Goal: Information Seeking & Learning: Learn about a topic

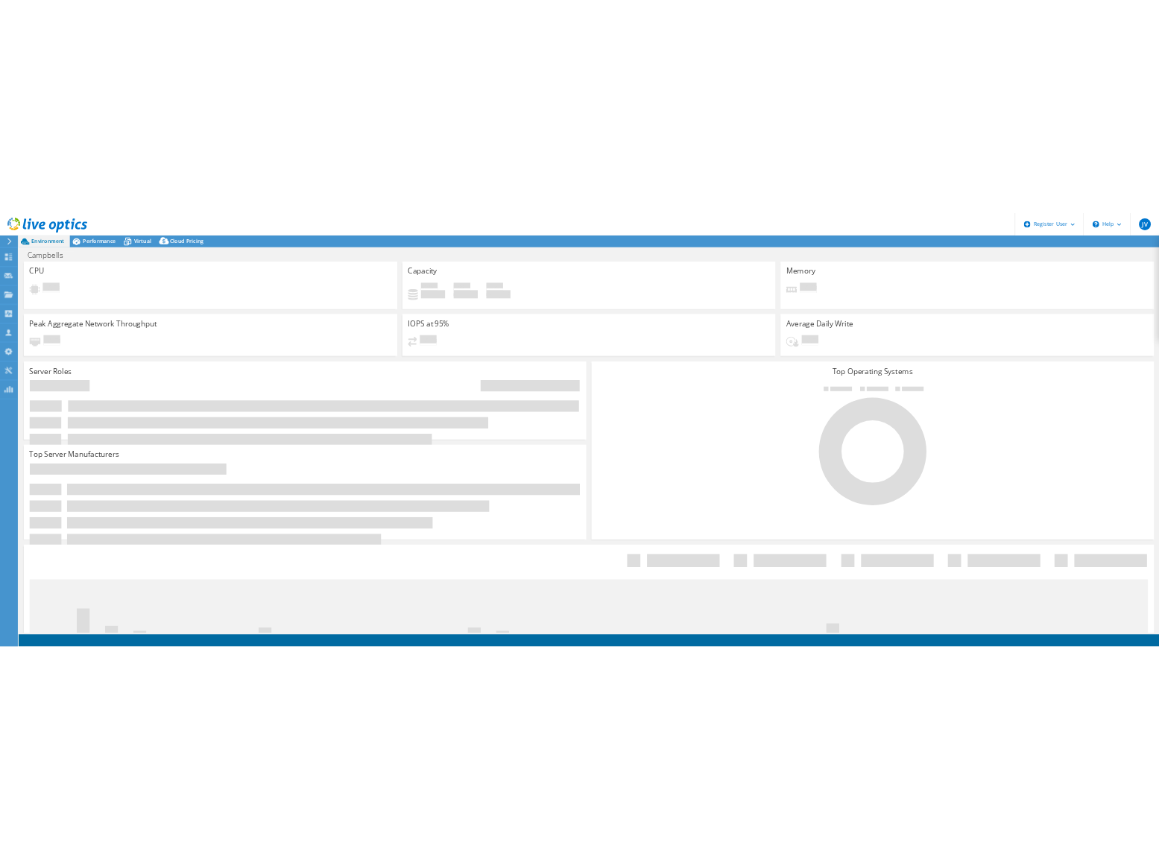
select select "USD"
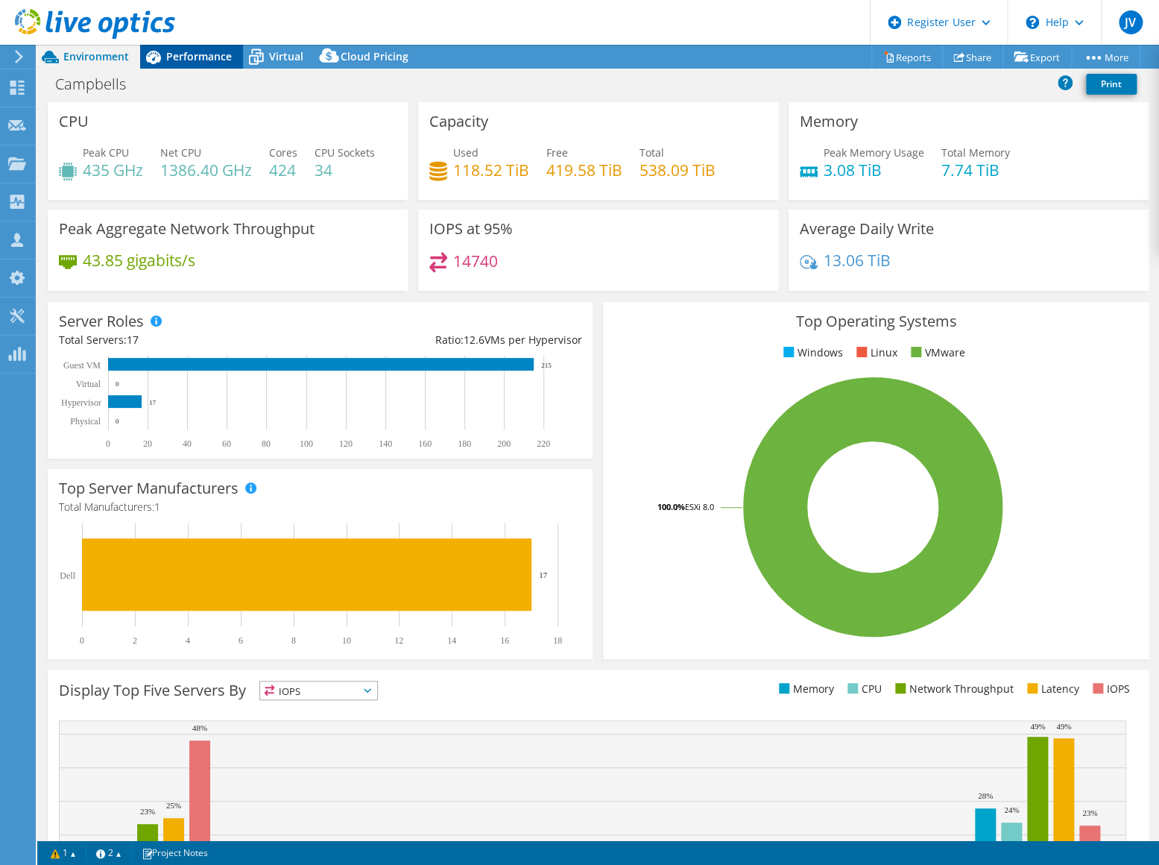
click at [167, 60] on span "Performance" at bounding box center [199, 56] width 66 height 14
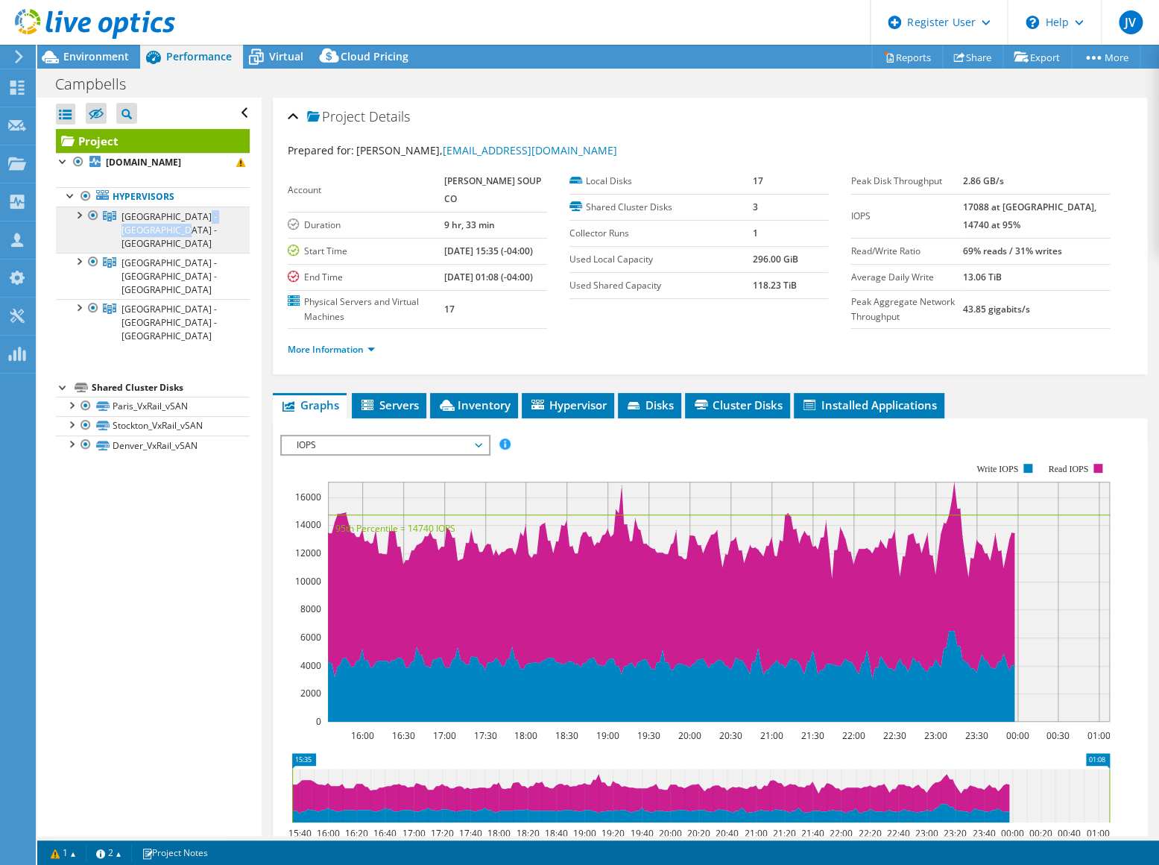
drag, startPoint x: 187, startPoint y: 217, endPoint x: 119, endPoint y: 221, distance: 68.7
click at [119, 221] on link "[GEOGRAPHIC_DATA] - [GEOGRAPHIC_DATA] - [GEOGRAPHIC_DATA]" at bounding box center [153, 229] width 194 height 46
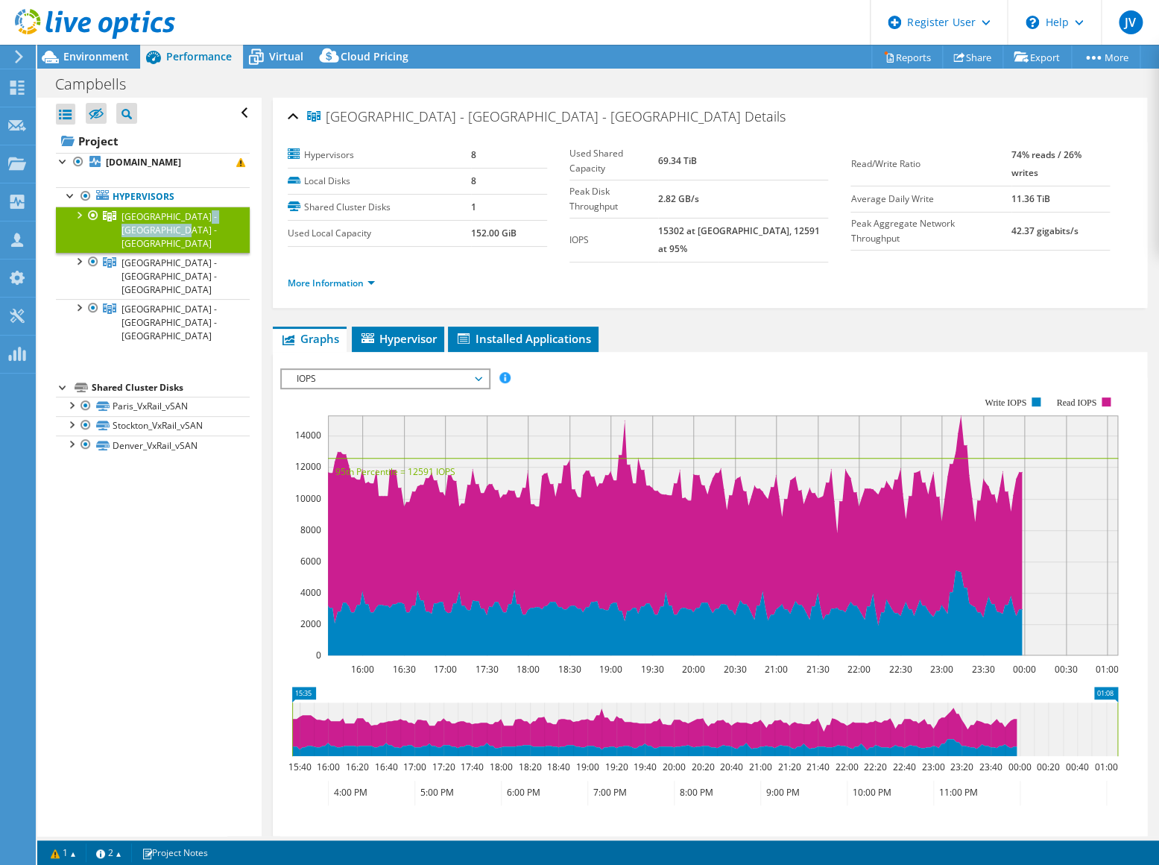
copy span "[GEOGRAPHIC_DATA] - [GEOGRAPHIC_DATA] - [GEOGRAPHIC_DATA]"
drag, startPoint x: 218, startPoint y: 238, endPoint x: 124, endPoint y: 241, distance: 93.2
click at [124, 253] on link "[GEOGRAPHIC_DATA] - [GEOGRAPHIC_DATA] - [GEOGRAPHIC_DATA]" at bounding box center [153, 276] width 194 height 46
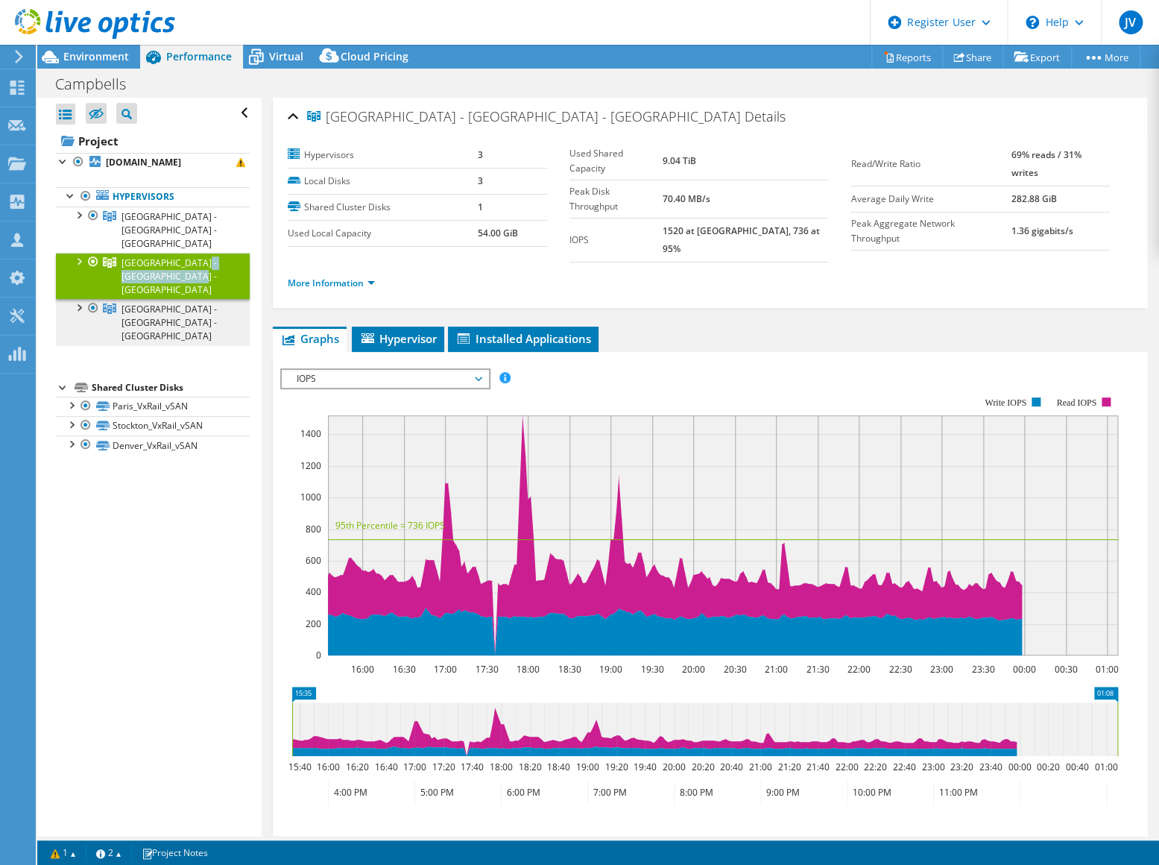
copy span "[GEOGRAPHIC_DATA] - [GEOGRAPHIC_DATA] - [GEOGRAPHIC_DATA]"
drag, startPoint x: 200, startPoint y: 258, endPoint x: 122, endPoint y: 261, distance: 77.6
click at [122, 299] on link "[GEOGRAPHIC_DATA] - [GEOGRAPHIC_DATA] - [GEOGRAPHIC_DATA]" at bounding box center [153, 322] width 194 height 46
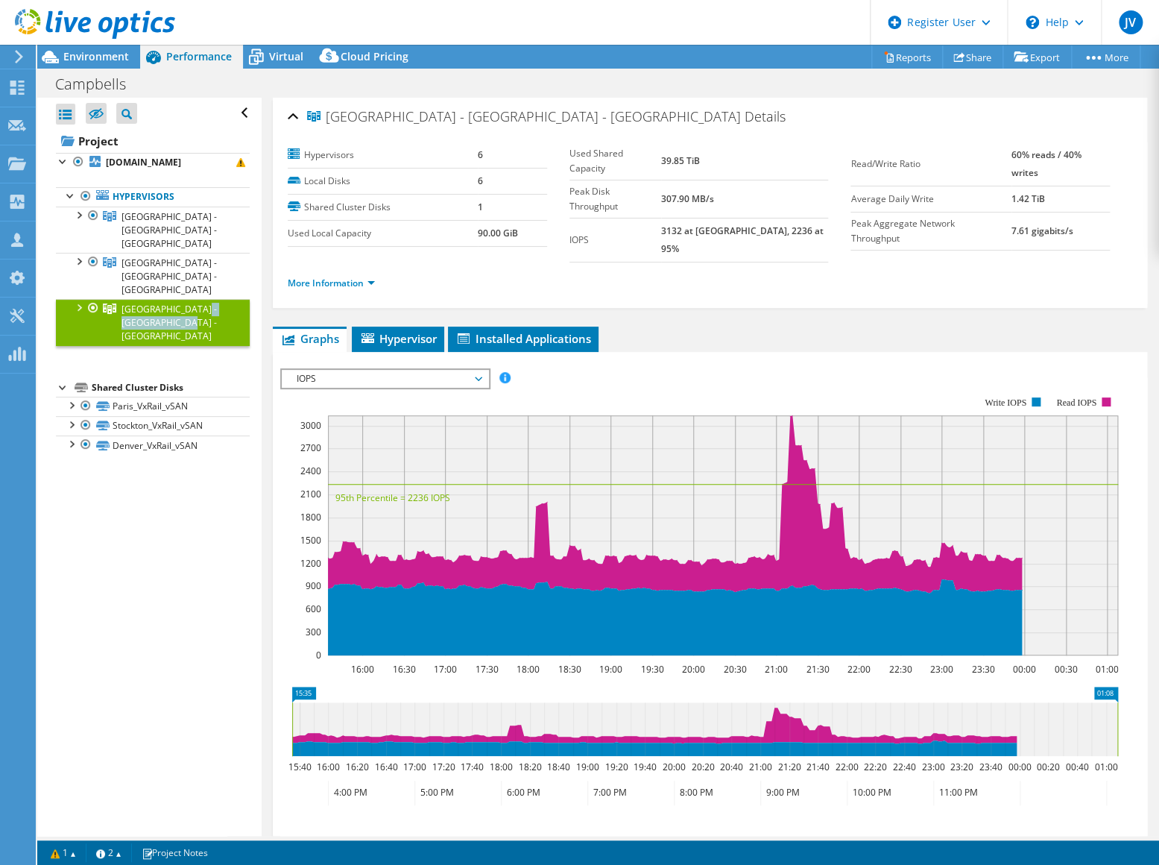
copy span "[GEOGRAPHIC_DATA] - [GEOGRAPHIC_DATA] - [GEOGRAPHIC_DATA]"
click at [94, 253] on div at bounding box center [93, 262] width 15 height 18
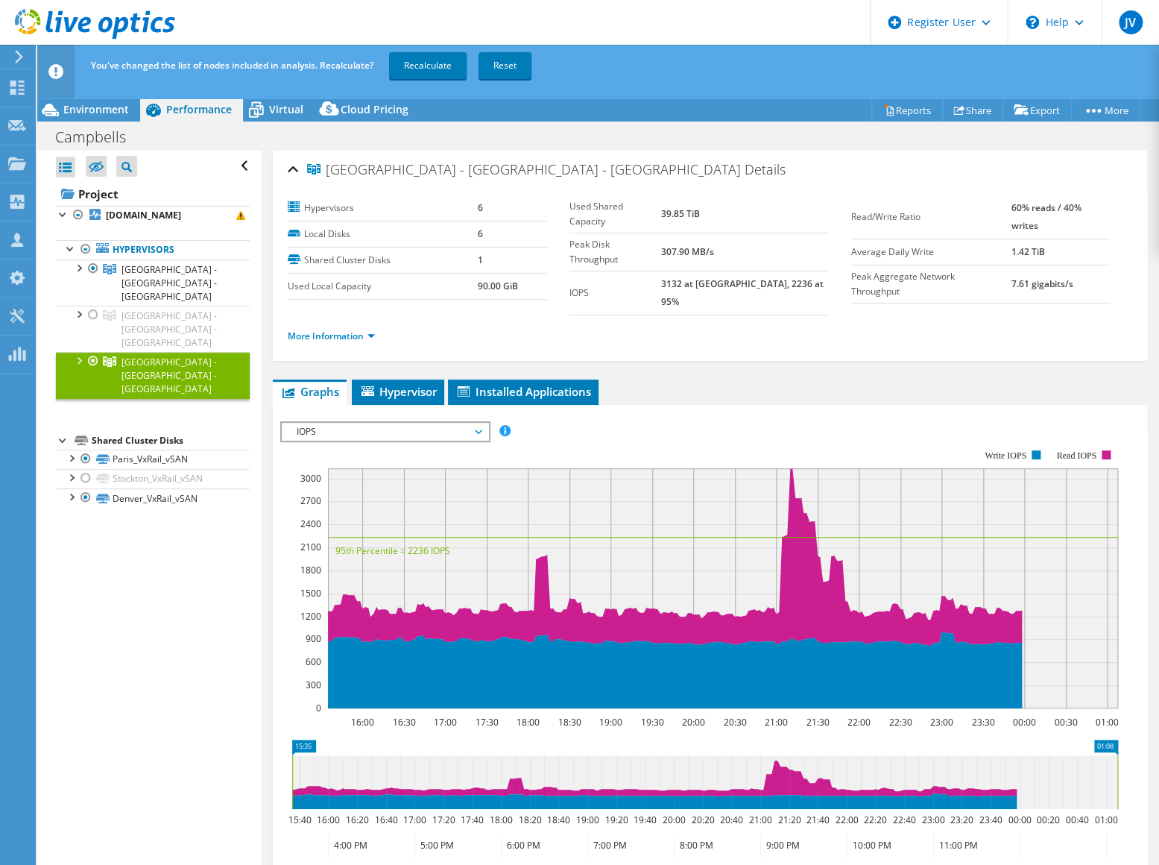
click at [91, 352] on div at bounding box center [93, 361] width 15 height 18
click at [411, 71] on link "Recalculate" at bounding box center [428, 65] width 78 height 27
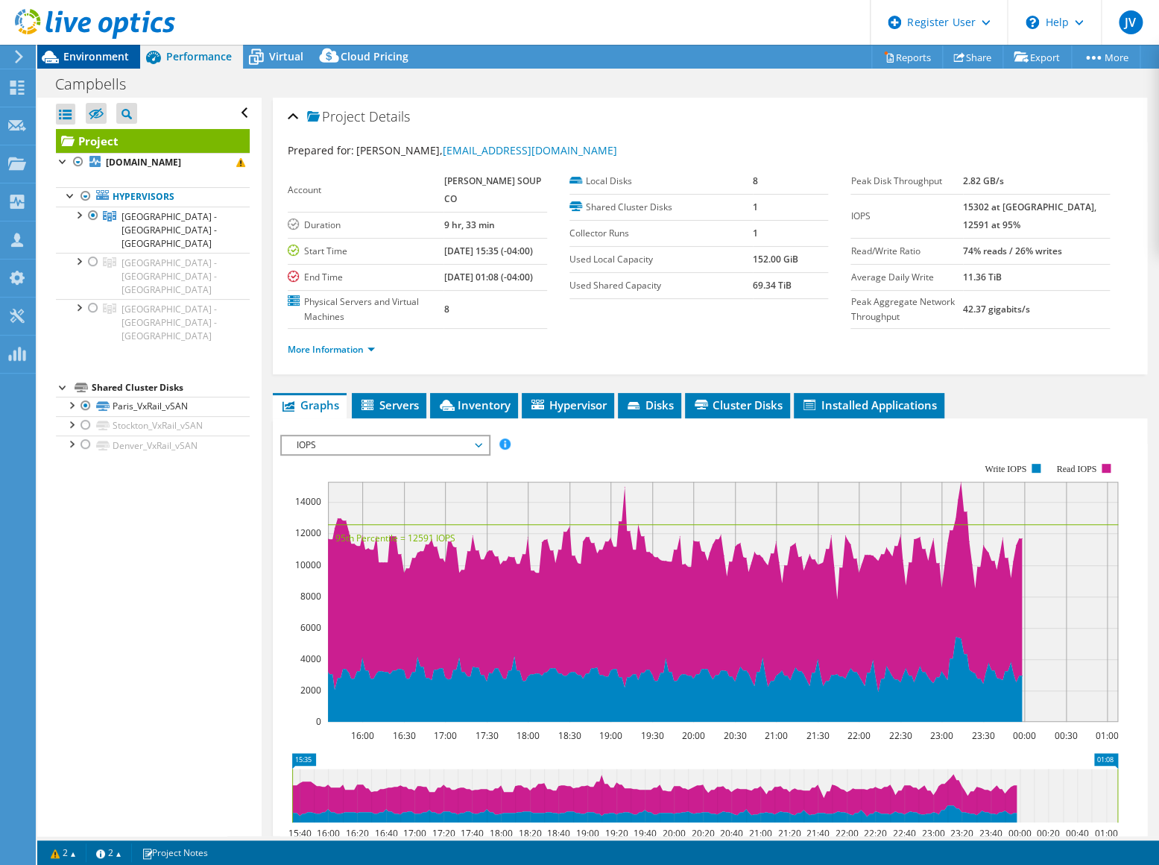
click at [92, 60] on span "Environment" at bounding box center [96, 56] width 66 height 14
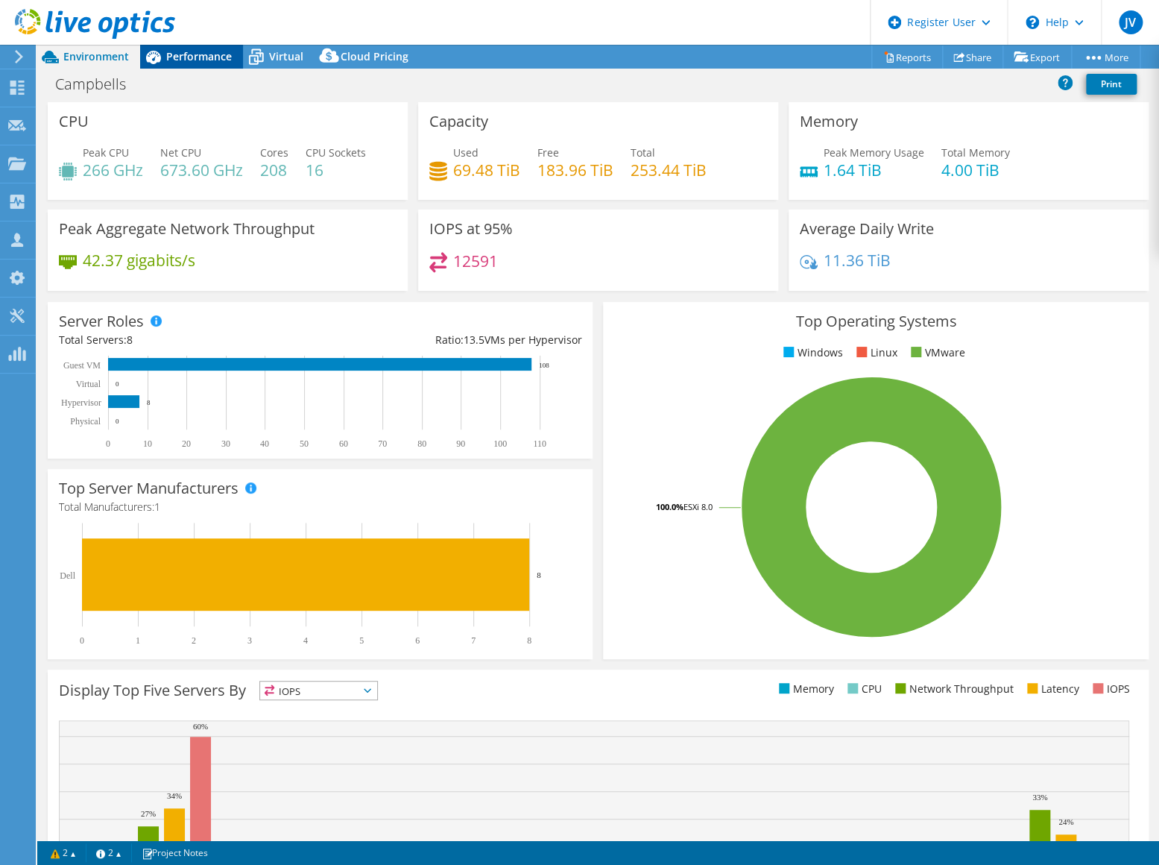
click at [194, 56] on span "Performance" at bounding box center [199, 56] width 66 height 14
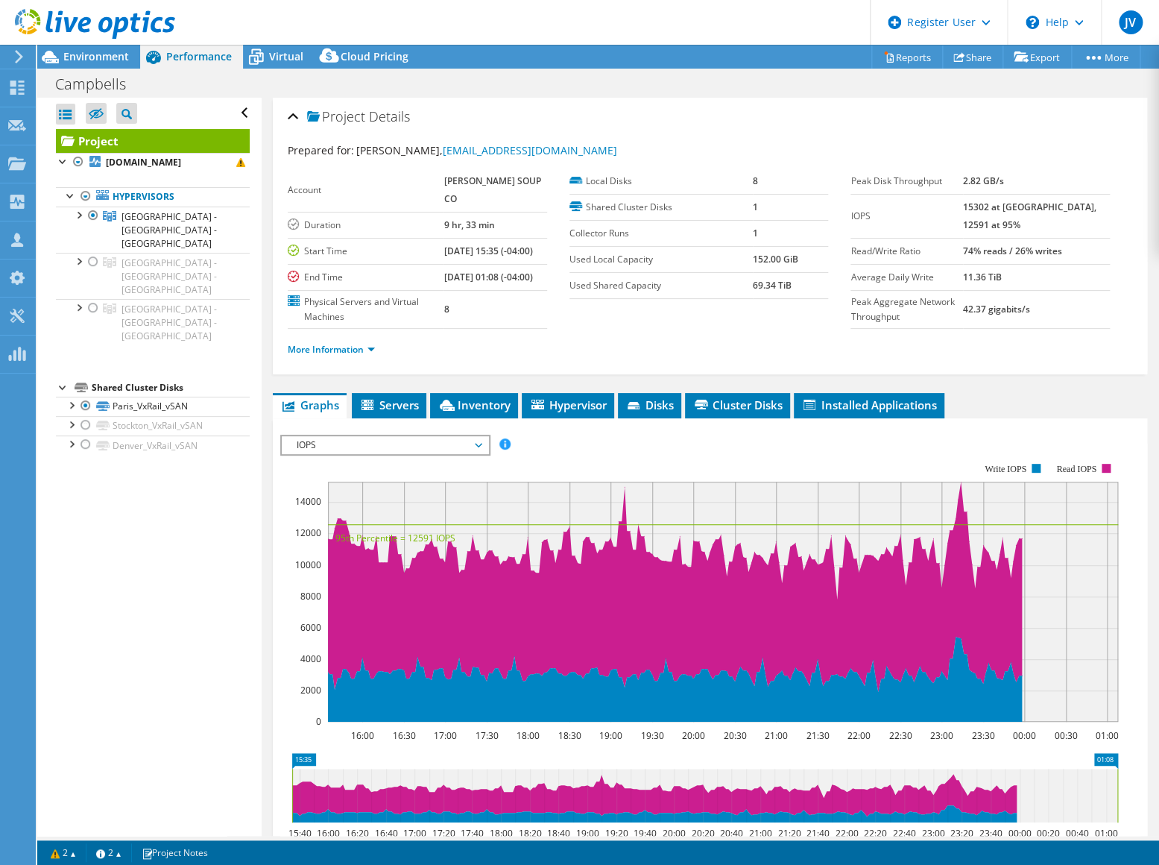
click at [418, 452] on span "IOPS" at bounding box center [385, 445] width 192 height 18
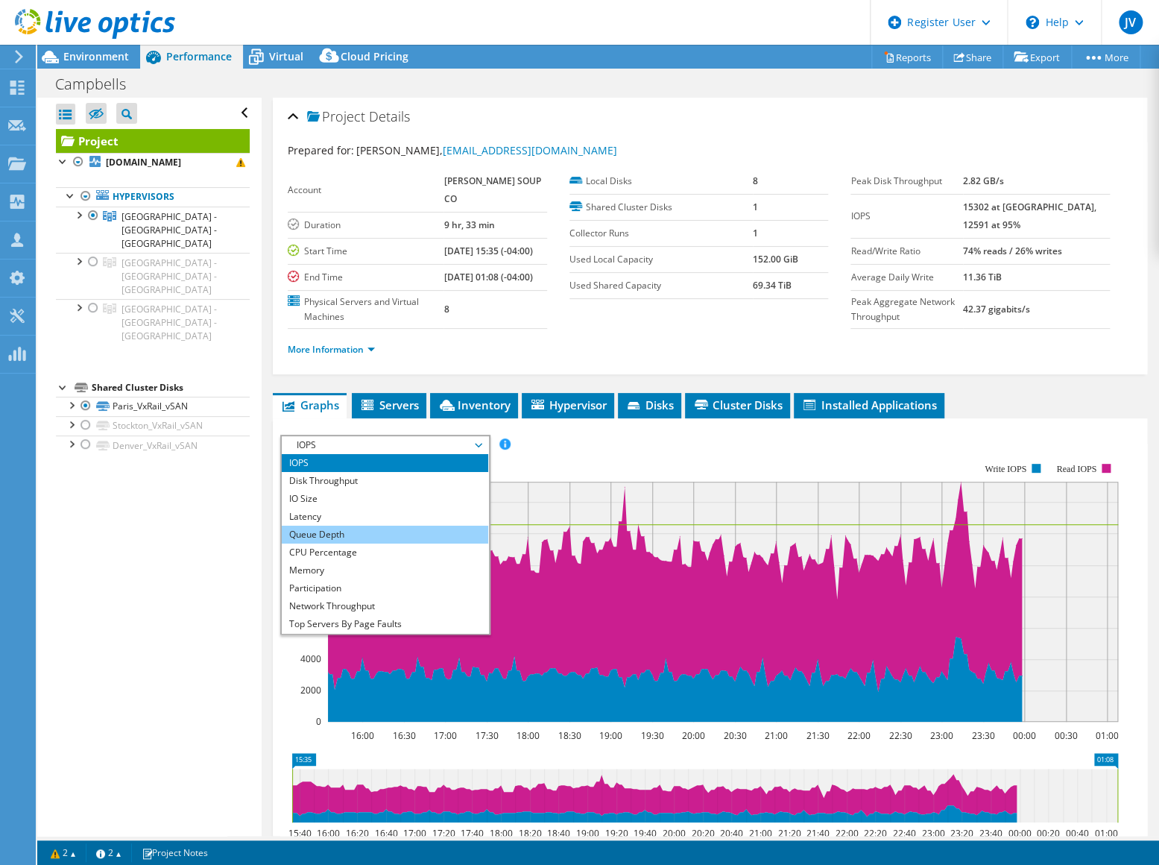
click at [373, 543] on li "Queue Depth" at bounding box center [385, 534] width 206 height 18
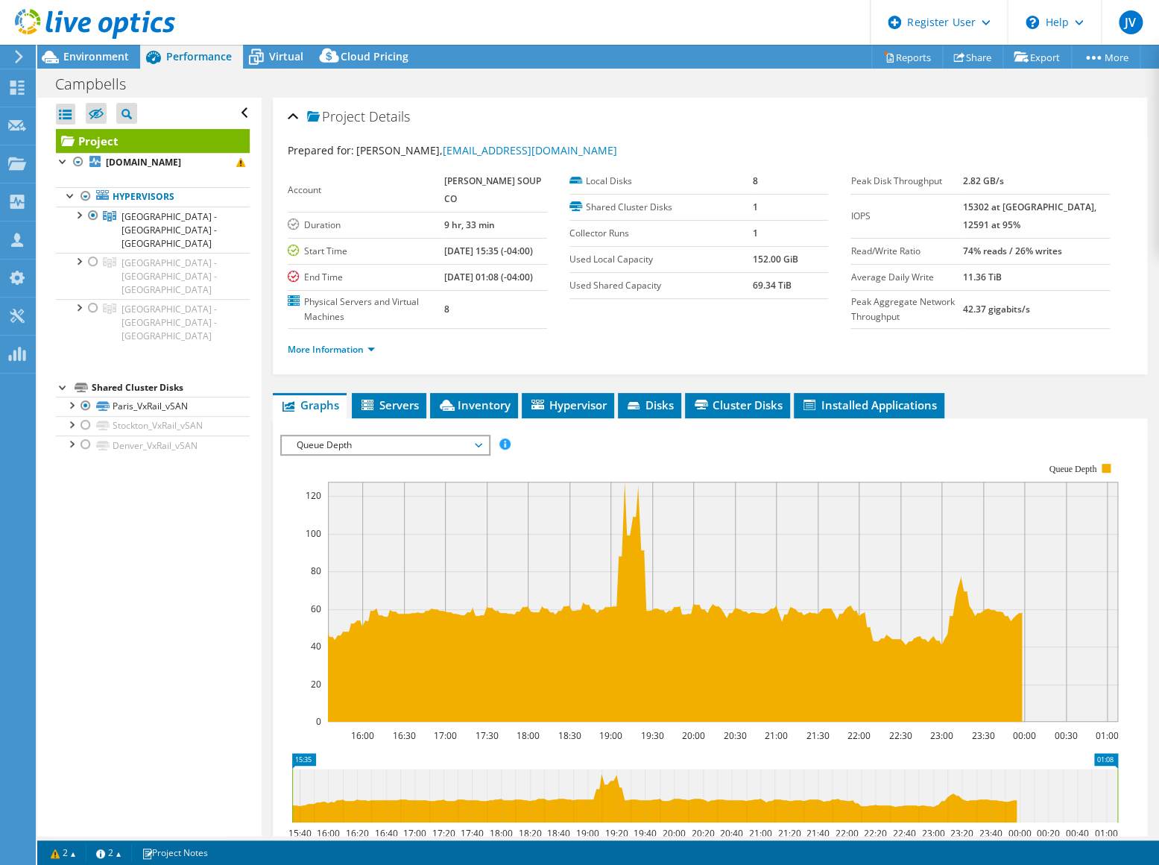
click at [376, 454] on span "Queue Depth" at bounding box center [385, 445] width 192 height 18
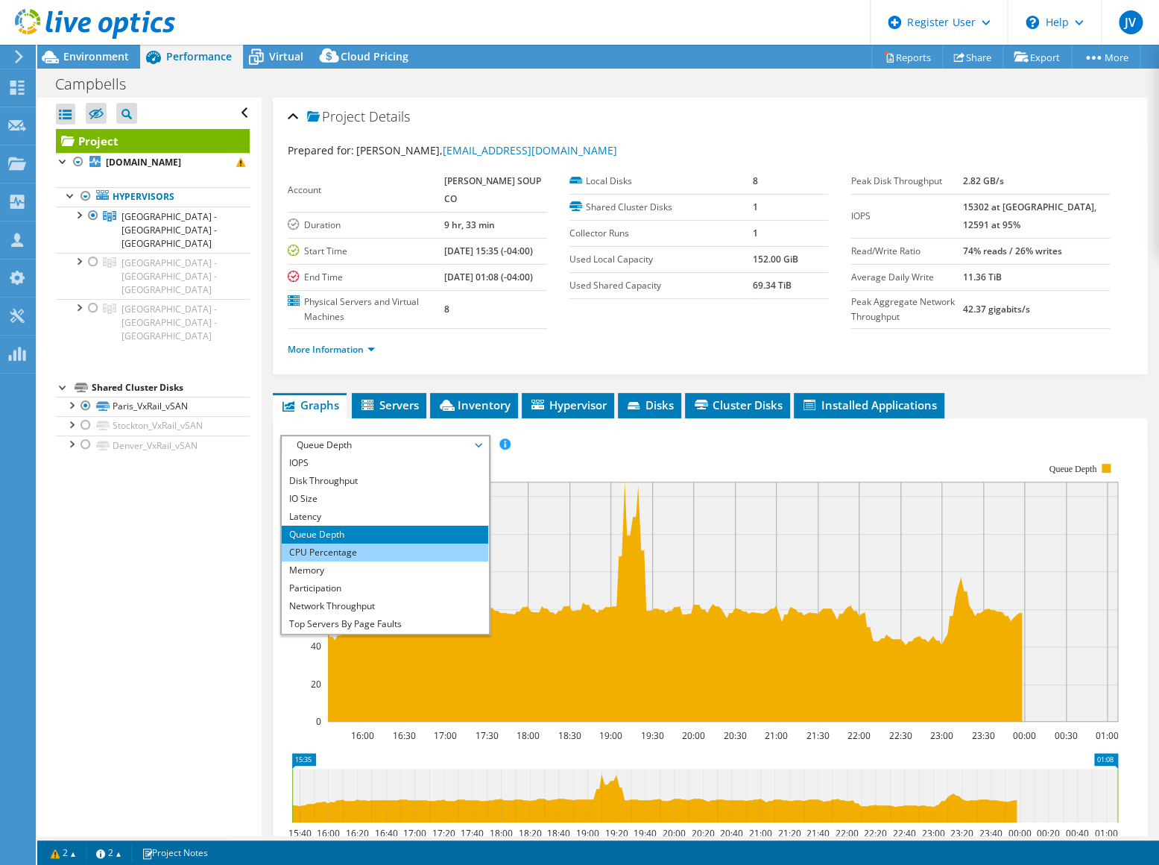
click at [363, 561] on li "CPU Percentage" at bounding box center [385, 552] width 206 height 18
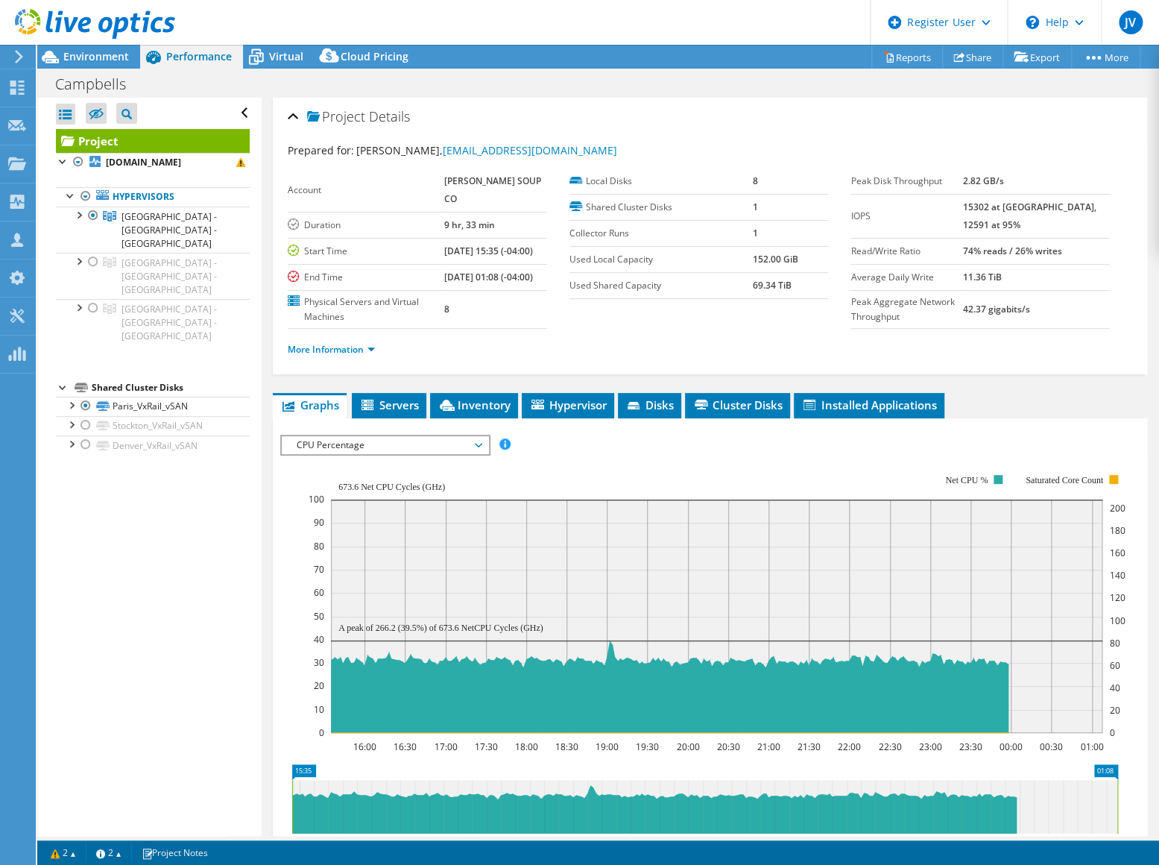
click at [363, 454] on span "CPU Percentage" at bounding box center [385, 445] width 192 height 18
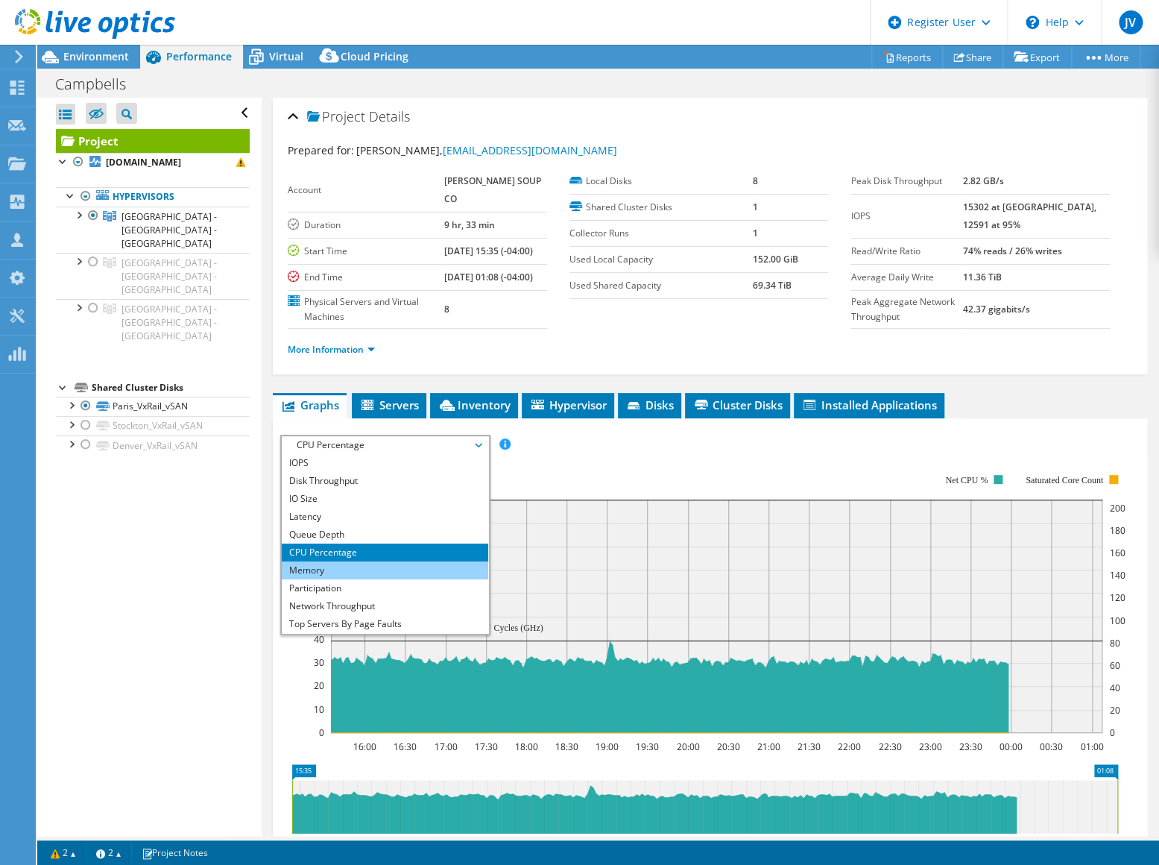
click at [359, 579] on li "Memory" at bounding box center [385, 570] width 206 height 18
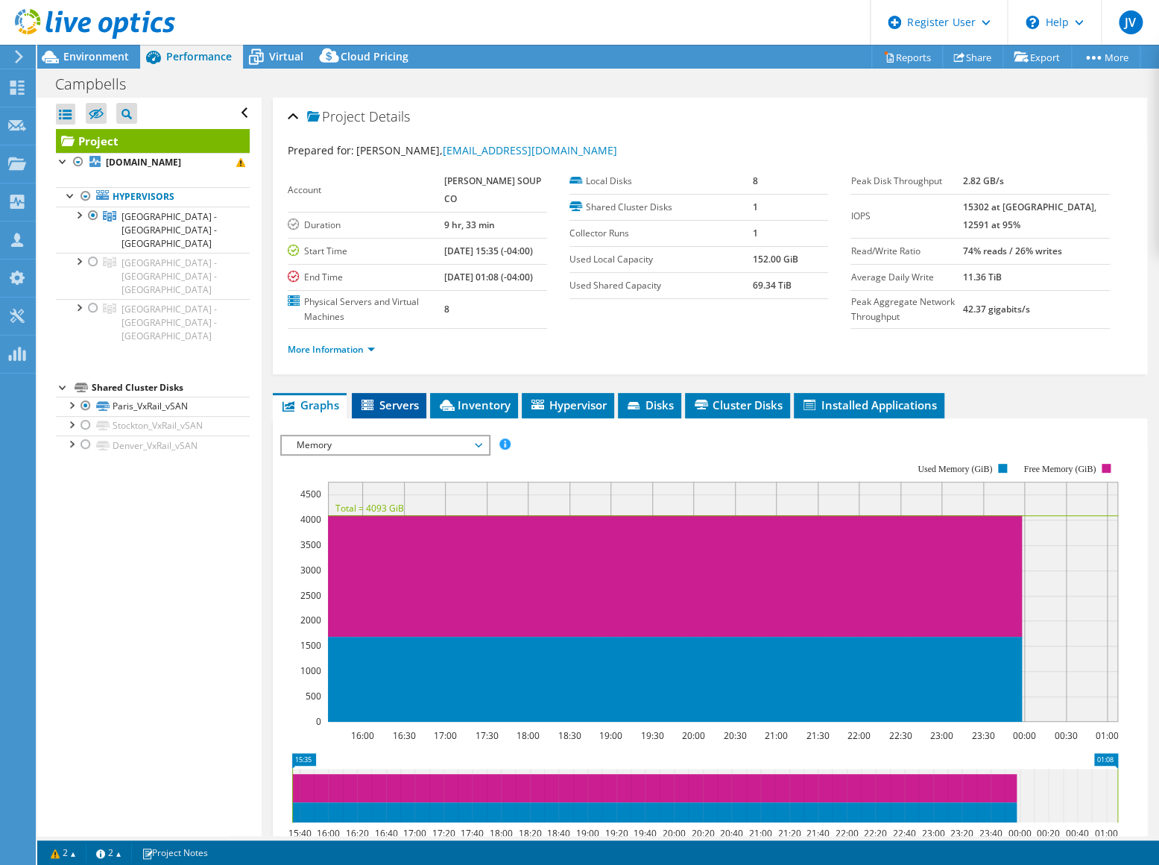
click at [399, 412] on span "Servers" at bounding box center [389, 404] width 60 height 15
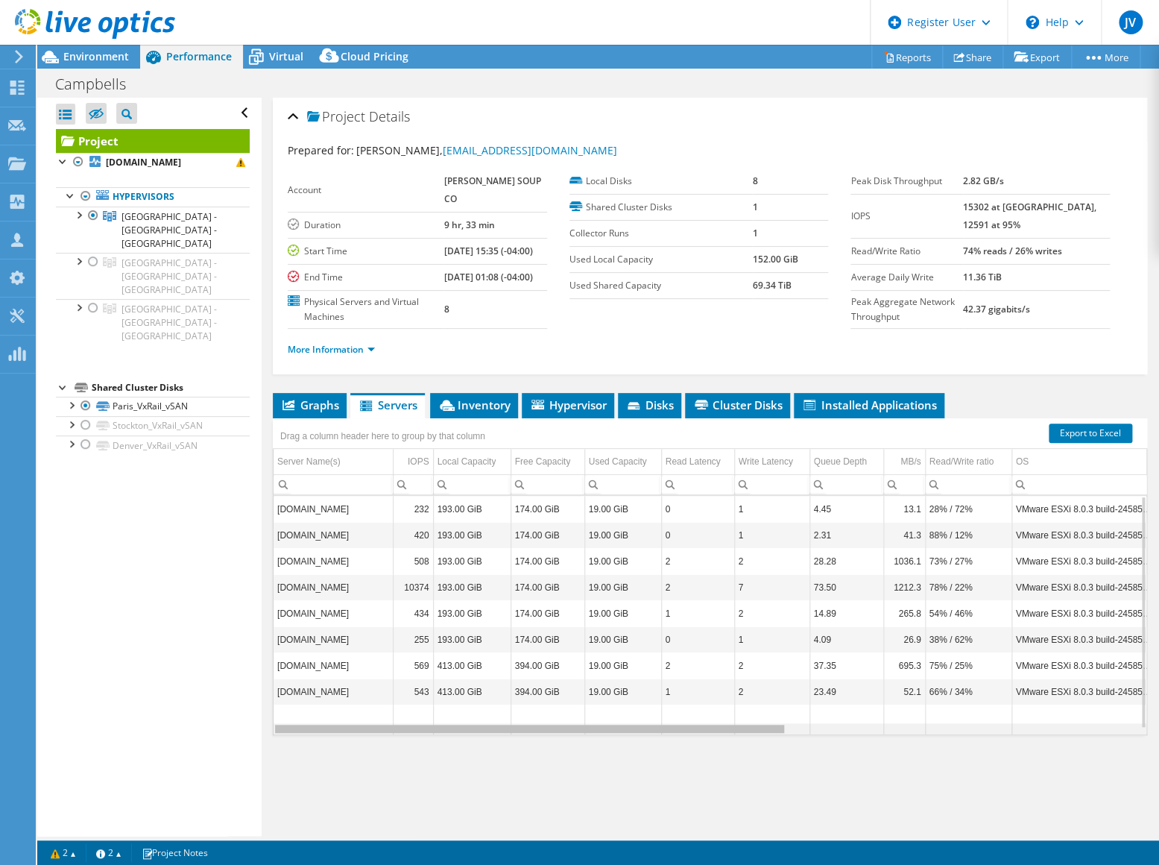
drag, startPoint x: 711, startPoint y: 745, endPoint x: 127, endPoint y: 707, distance: 585.6
click at [127, 707] on body "JV Dell User Joseph Voros Joseph.Voros@dell.com Dell My Profile Log Out \n Help…" at bounding box center [579, 432] width 1159 height 865
click at [472, 412] on span "Inventory" at bounding box center [473, 404] width 73 height 15
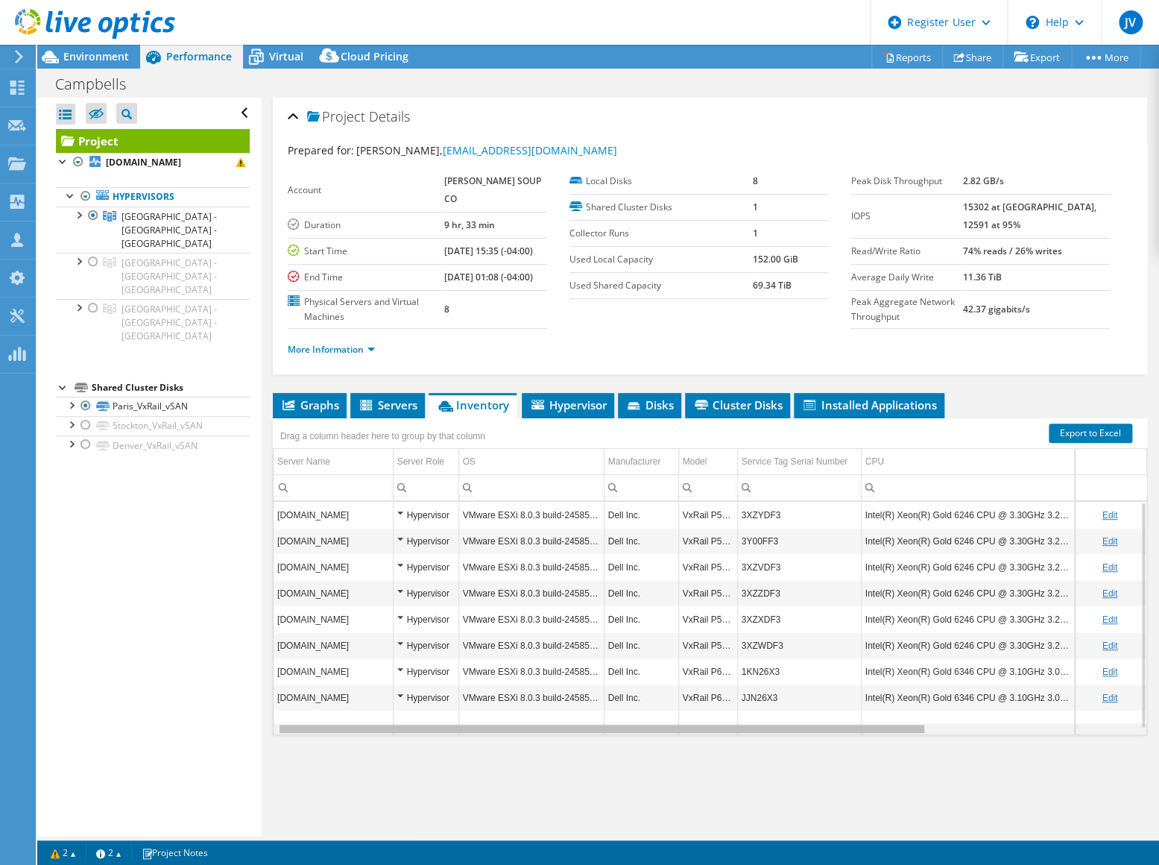
scroll to position [0, 7]
drag, startPoint x: 759, startPoint y: 742, endPoint x: 771, endPoint y: 749, distance: 13.4
click at [774, 748] on body "JV Dell User Joseph Voros Joseph.Voros@dell.com Dell My Profile Log Out \n Help…" at bounding box center [579, 432] width 1159 height 865
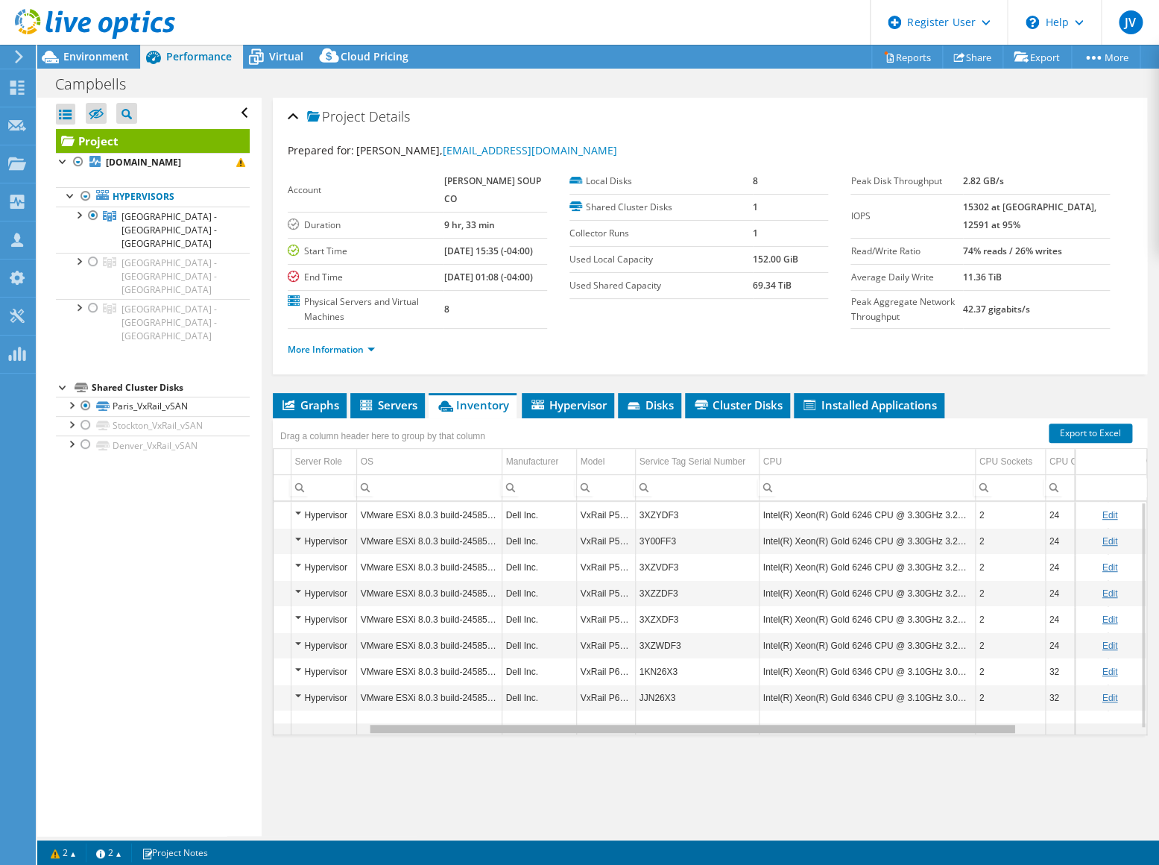
scroll to position [0, 285]
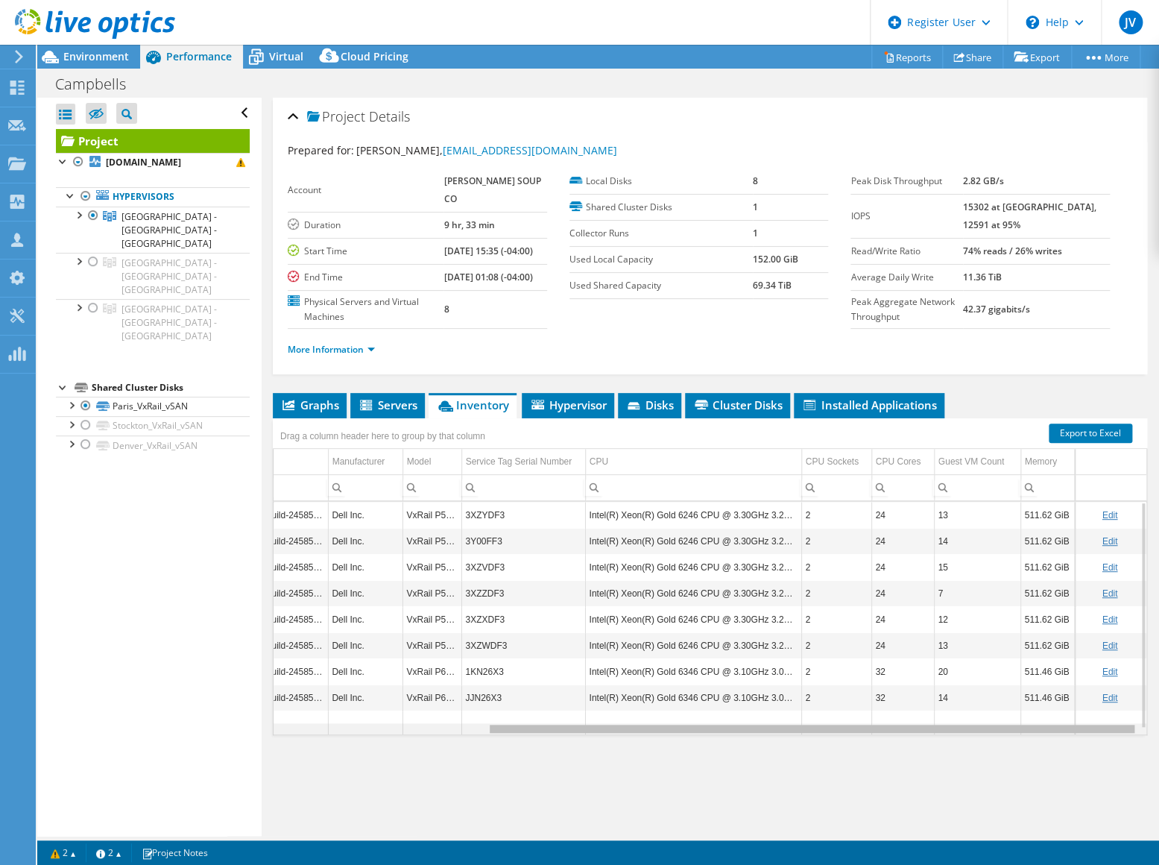
drag, startPoint x: 767, startPoint y: 739, endPoint x: 949, endPoint y: 708, distance: 184.5
click at [1014, 744] on body "JV Dell User Joseph Voros Joseph.Voros@dell.com Dell My Profile Log Out \n Help…" at bounding box center [579, 432] width 1159 height 865
drag, startPoint x: 581, startPoint y: 530, endPoint x: 788, endPoint y: 537, distance: 206.6
click at [788, 528] on td "Intel(R) Xeon(R) Gold 6246 CPU @ 3.30GHz 3.29 GHz" at bounding box center [693, 515] width 216 height 26
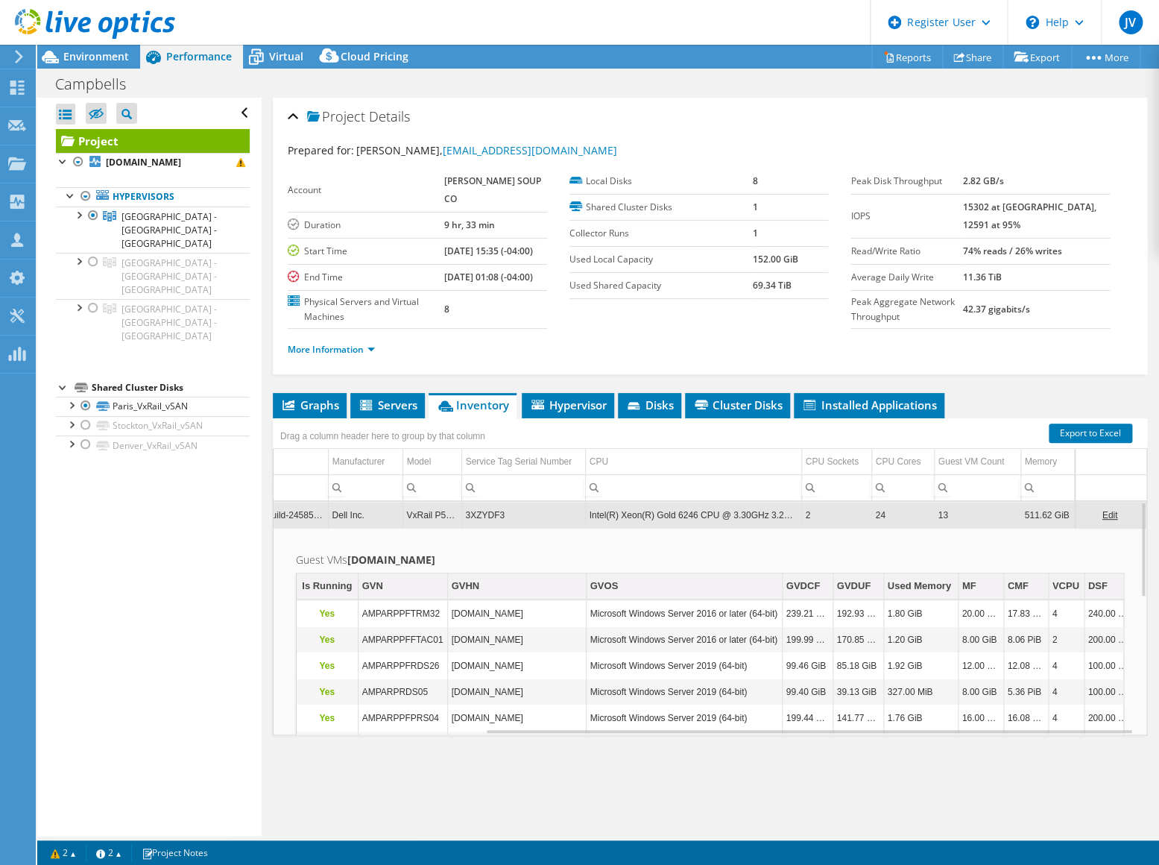
copy td "Intel(R) Xeon(R) Gold 6246 CPU @ 3.30GHz 3.29 GHz"
drag, startPoint x: 721, startPoint y: 526, endPoint x: 704, endPoint y: 533, distance: 18.4
click at [704, 528] on td "Intel(R) Xeon(R) Gold 6246 CPU @ 3.30GHz 3.29 GHz" at bounding box center [693, 515] width 216 height 26
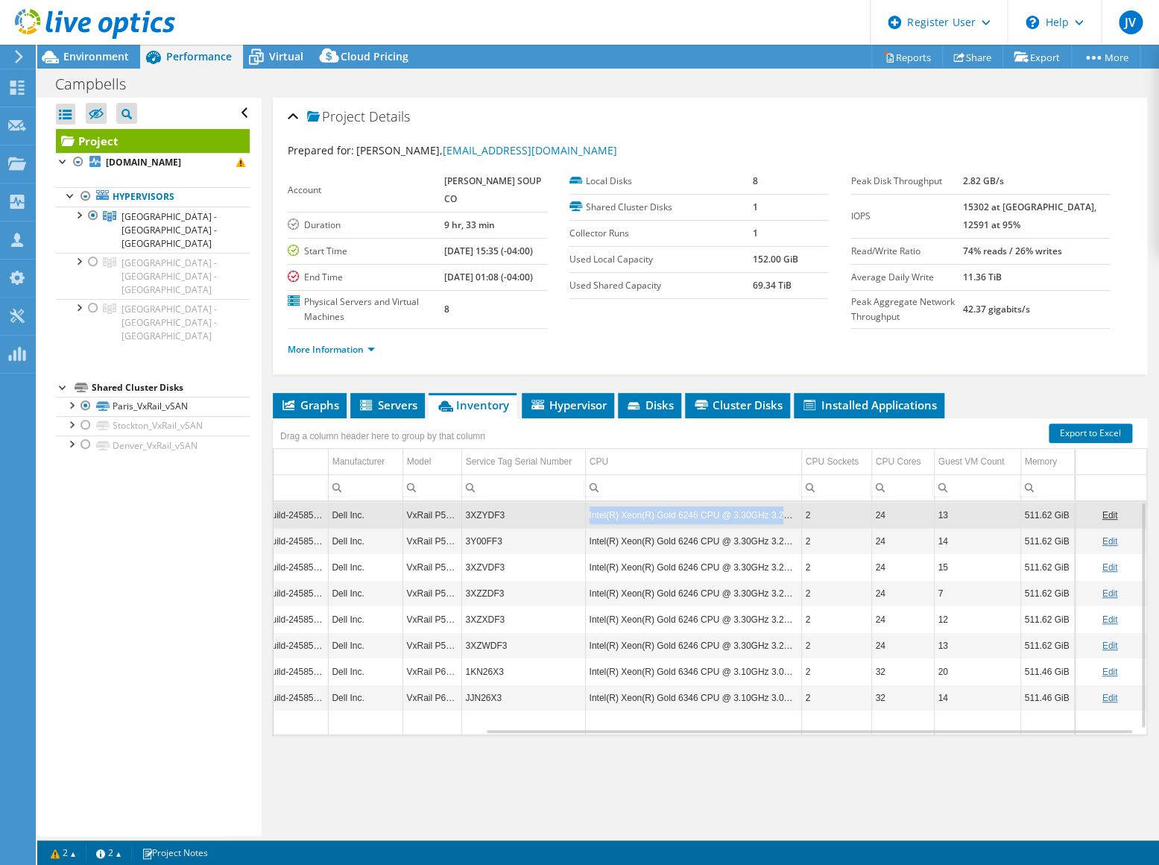
drag, startPoint x: 581, startPoint y: 529, endPoint x: 789, endPoint y: 533, distance: 208.0
click at [789, 528] on td "Intel(R) Xeon(R) Gold 6246 CPU @ 3.30GHz 3.29 GHz" at bounding box center [693, 515] width 216 height 26
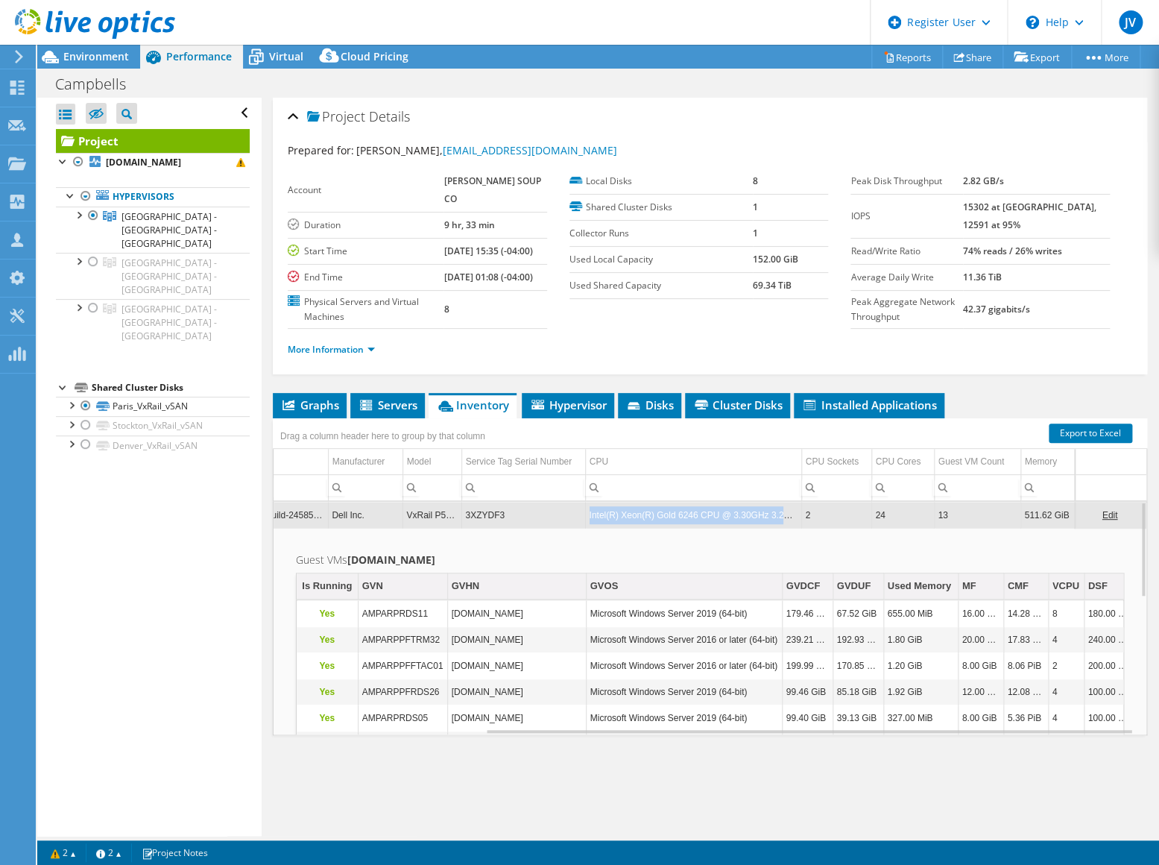
copy td "Intel(R) Xeon(R) Gold 6246 CPU @ 3.30GHz 3.29 GHz"
drag, startPoint x: 582, startPoint y: 528, endPoint x: 788, endPoint y: 540, distance: 206.1
click at [788, 528] on td "Intel(R) Xeon(R) Gold 6246 CPU @ 3.30GHz 3.29 GHz" at bounding box center [693, 515] width 216 height 26
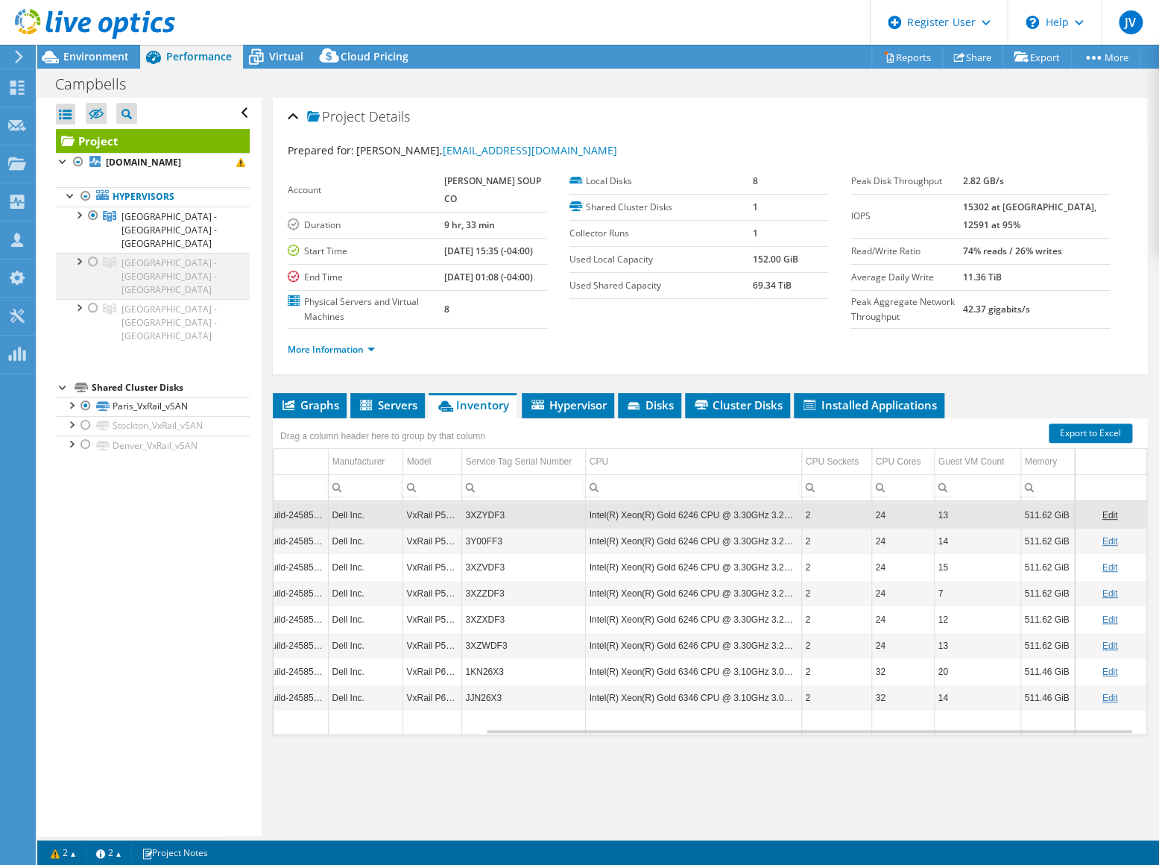
click at [91, 253] on div at bounding box center [93, 262] width 15 height 18
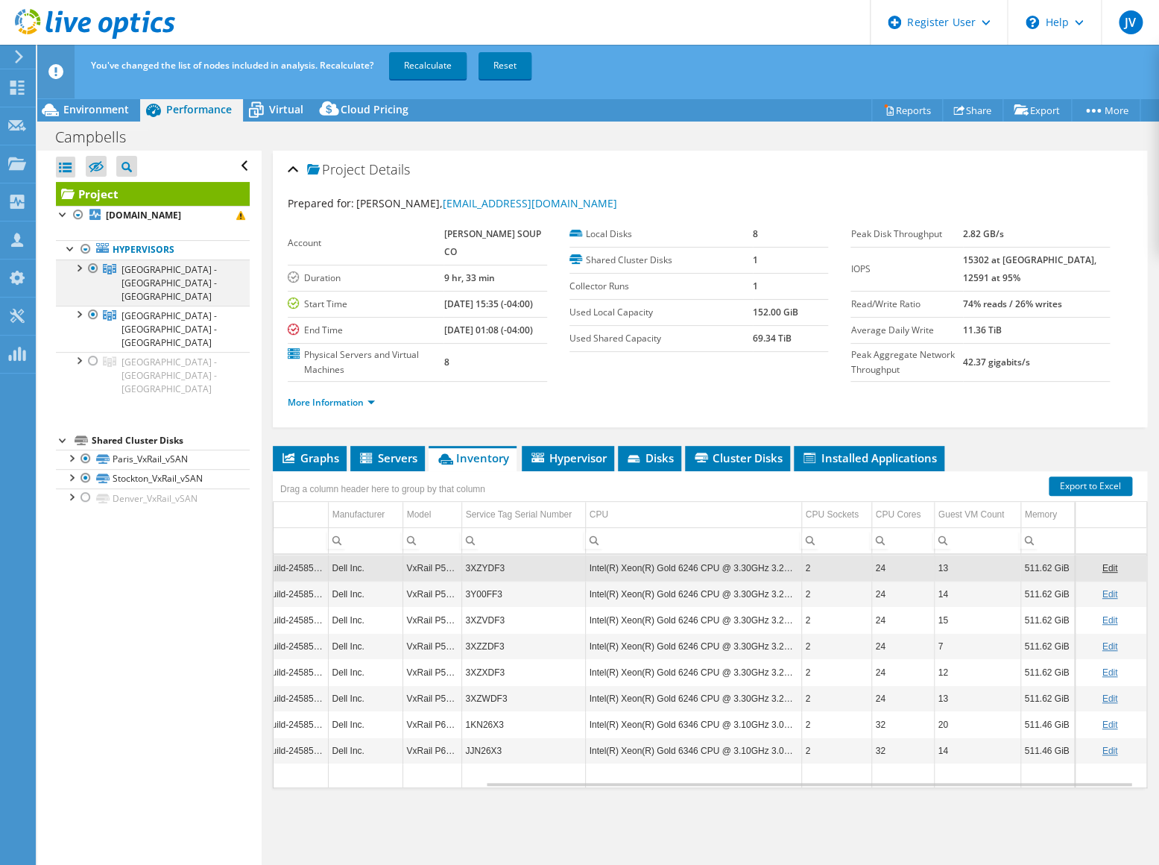
click at [94, 267] on div at bounding box center [93, 268] width 15 height 18
click at [421, 66] on link "Recalculate" at bounding box center [428, 65] width 78 height 27
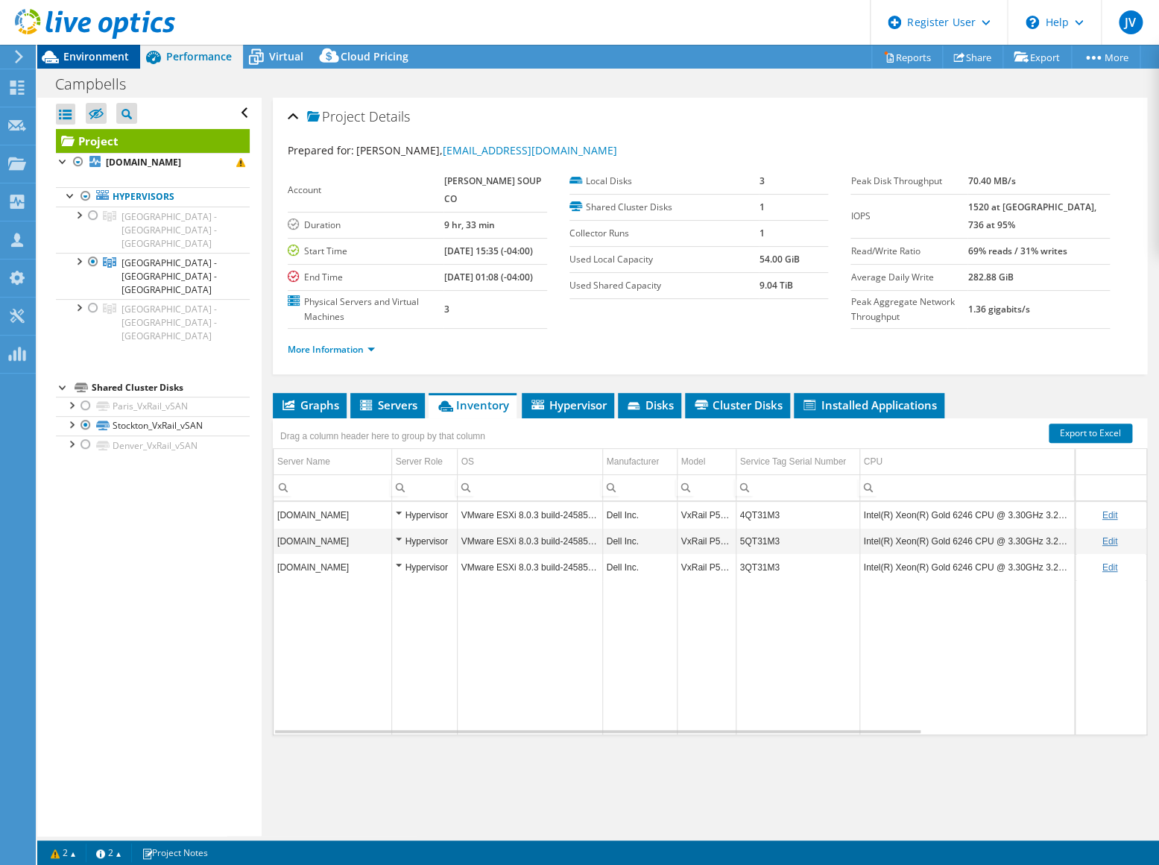
click at [106, 57] on span "Environment" at bounding box center [96, 56] width 66 height 14
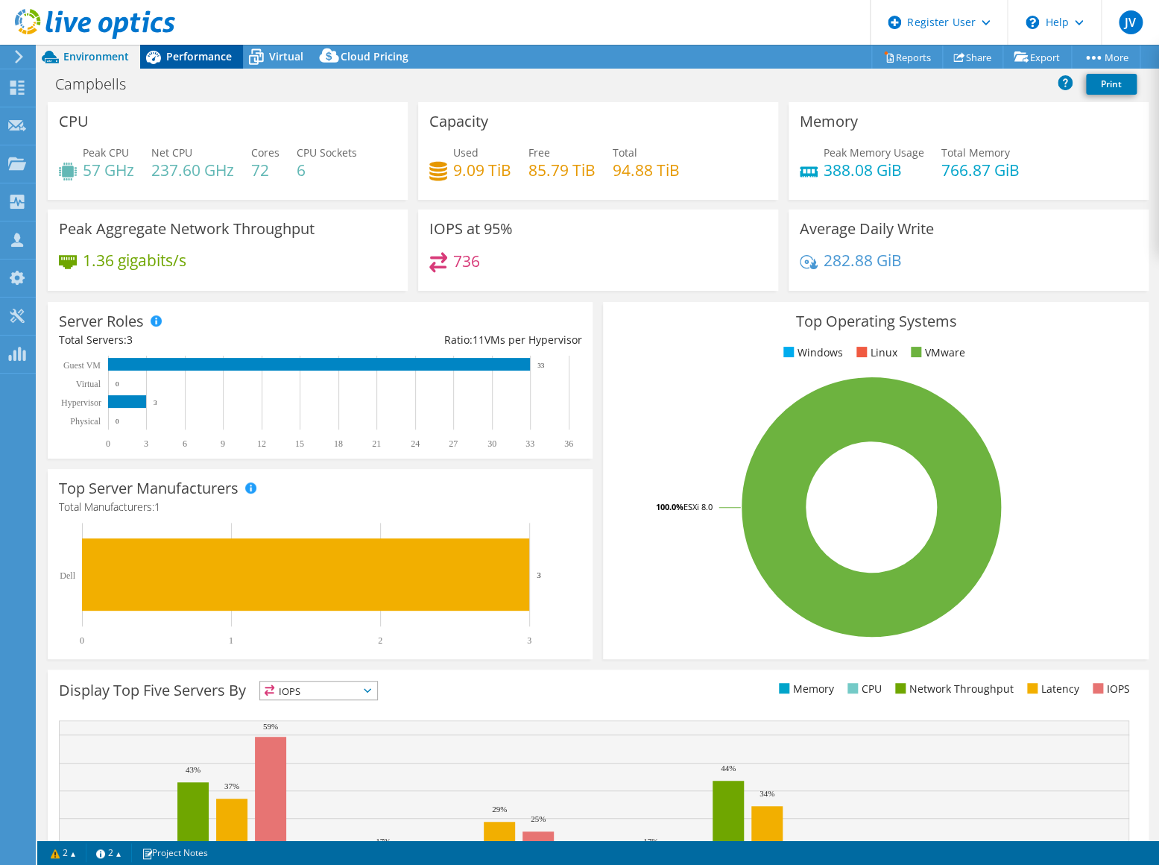
click at [192, 60] on span "Performance" at bounding box center [199, 56] width 66 height 14
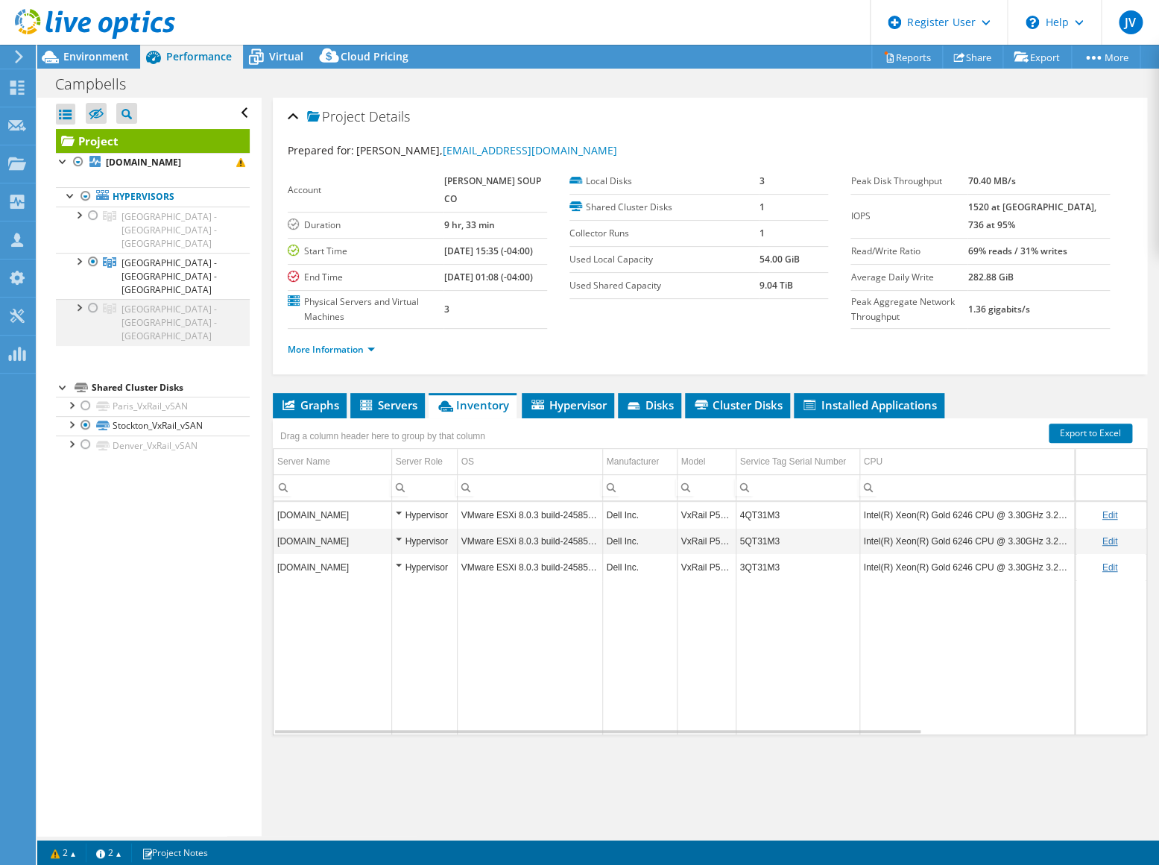
click at [95, 299] on div at bounding box center [93, 308] width 15 height 18
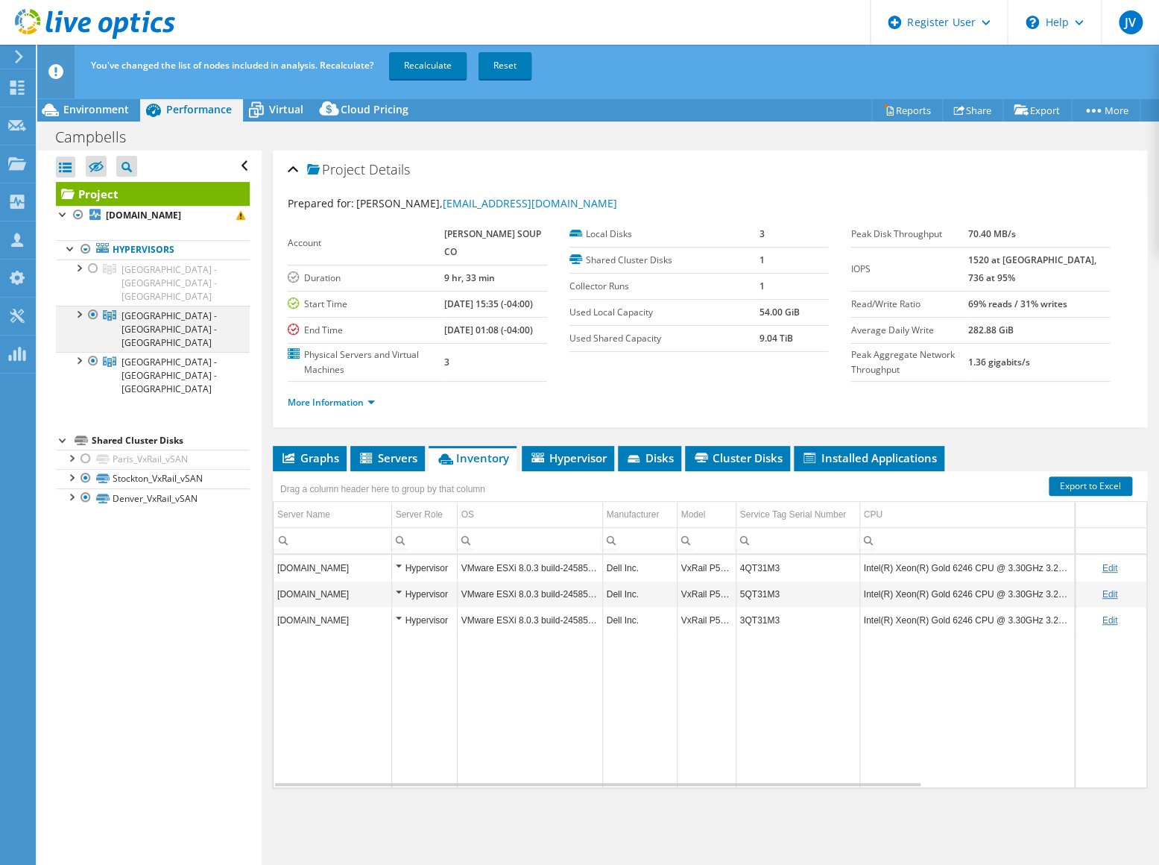
drag, startPoint x: 92, startPoint y: 285, endPoint x: 97, endPoint y: 293, distance: 9.1
click at [99, 306] on div at bounding box center [93, 315] width 15 height 18
click at [427, 64] on link "Recalculate" at bounding box center [428, 65] width 78 height 27
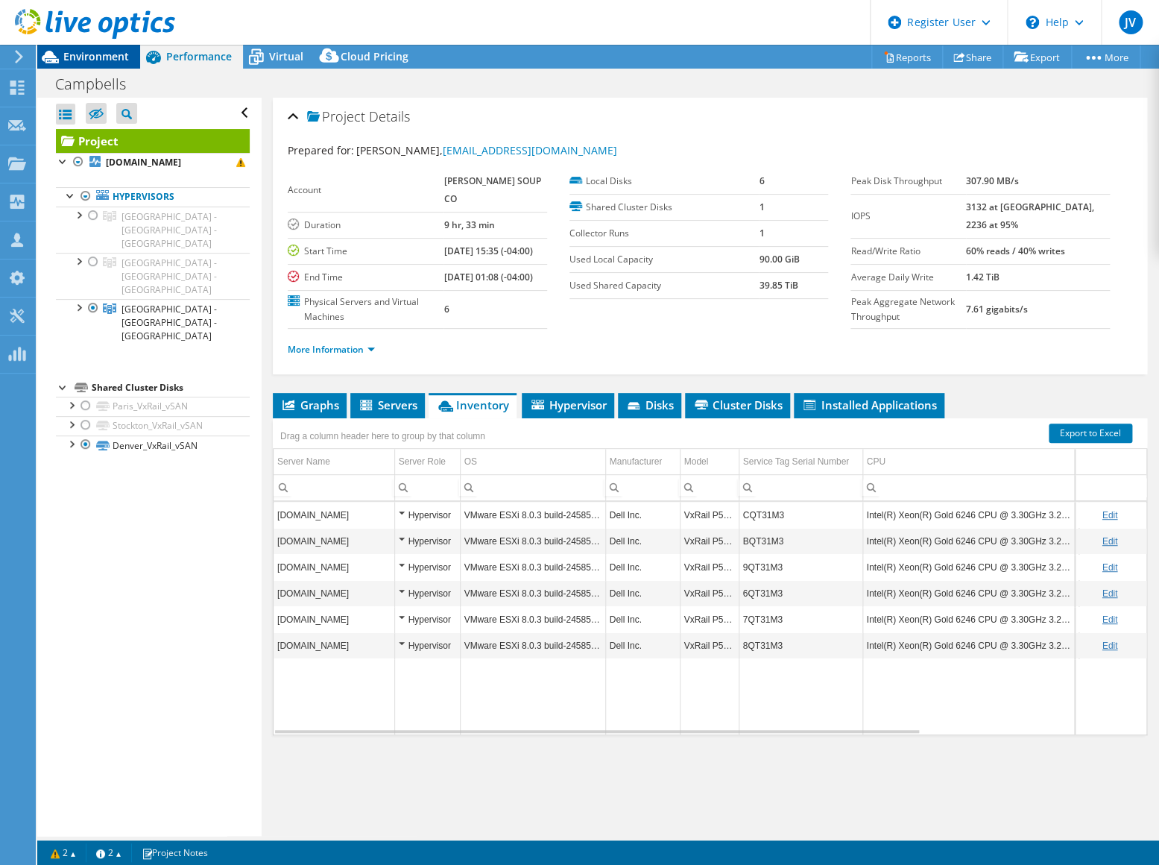
click at [116, 60] on span "Environment" at bounding box center [96, 56] width 66 height 14
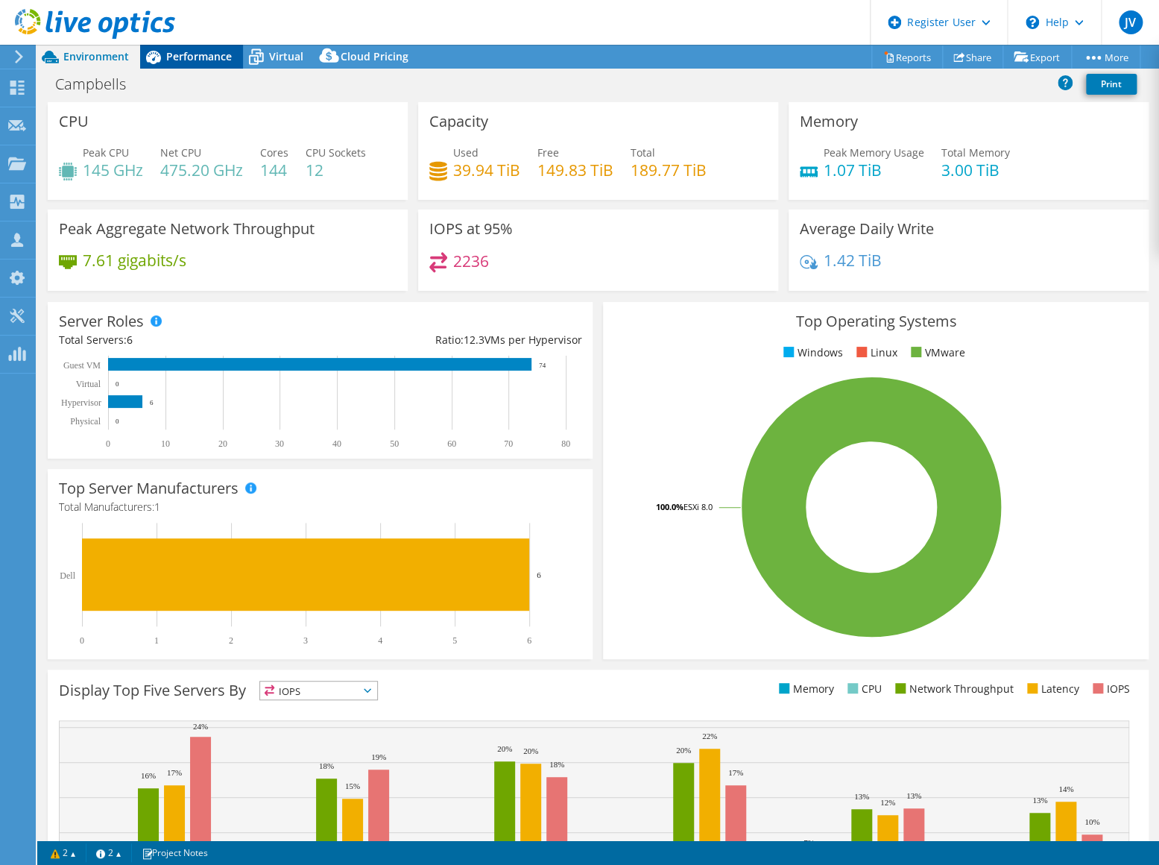
click at [176, 63] on div "Performance" at bounding box center [191, 57] width 103 height 24
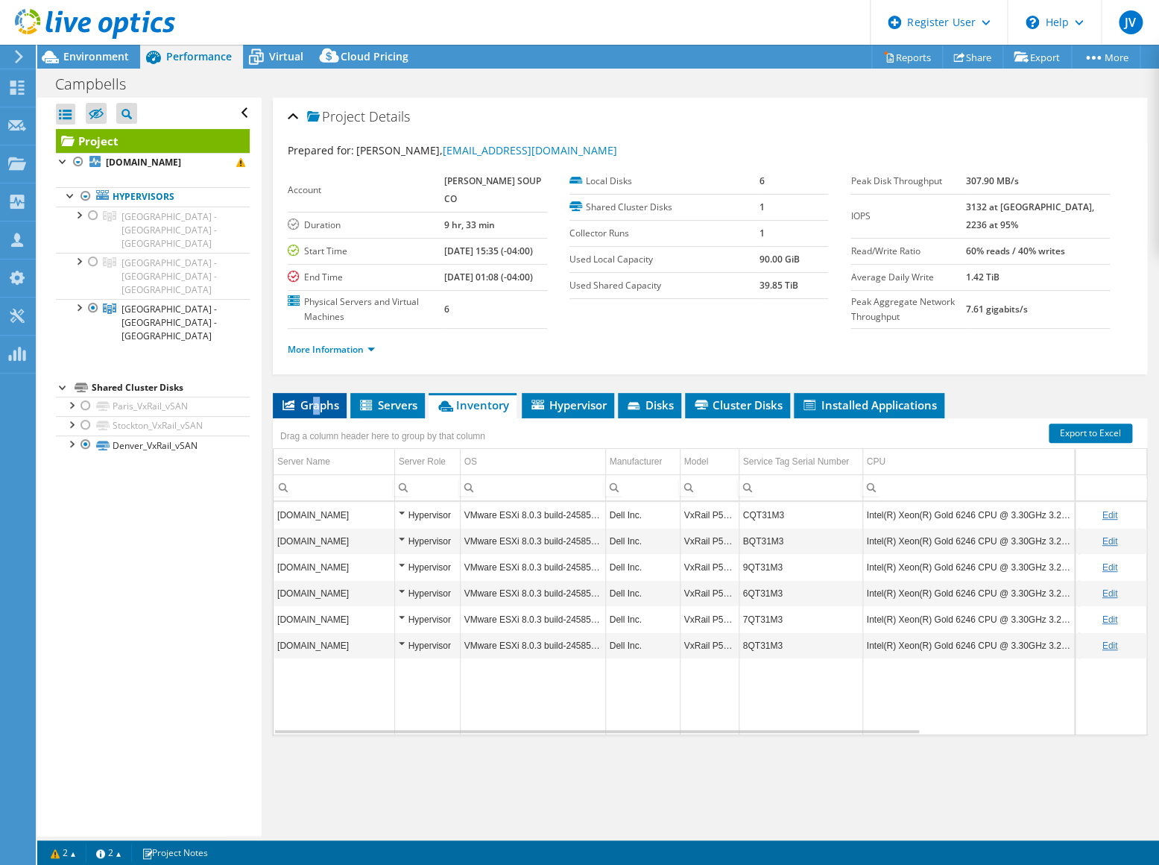
click at [318, 412] on span "Graphs" at bounding box center [309, 404] width 59 height 15
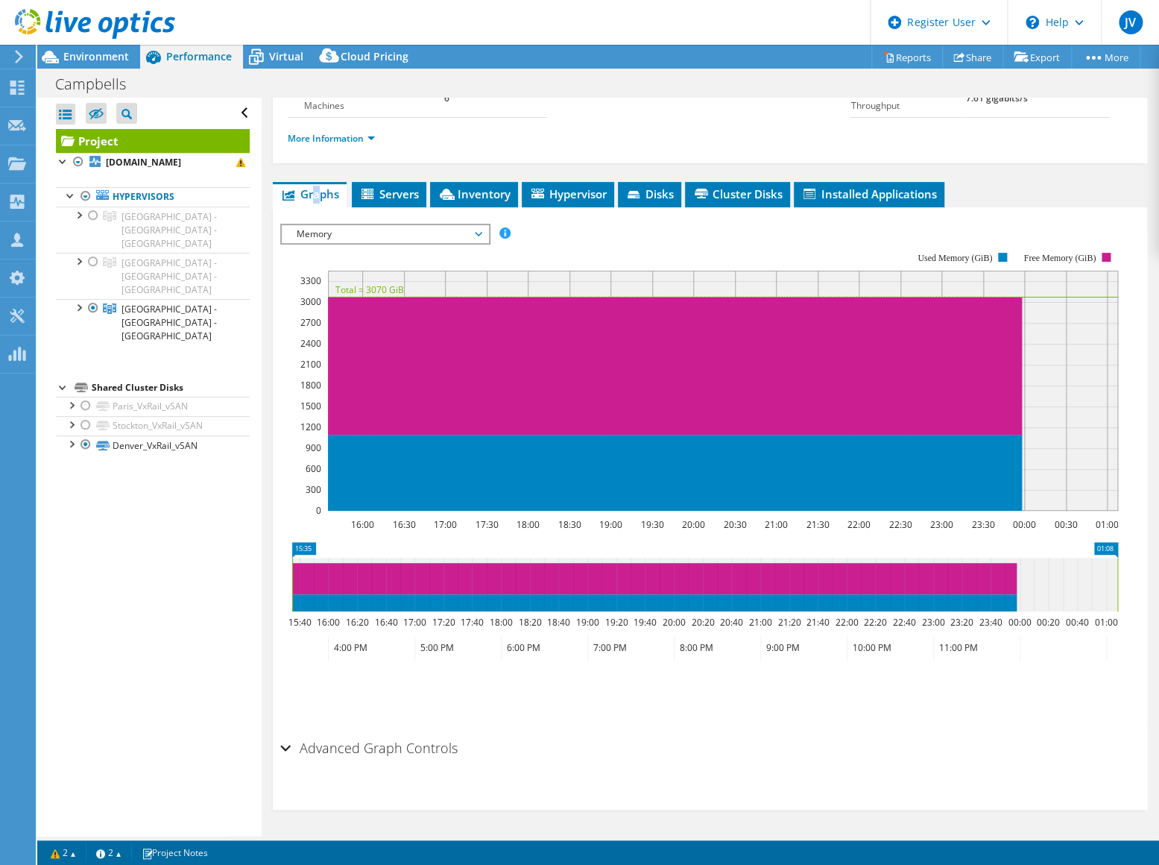
scroll to position [224, 0]
click at [374, 238] on span "Memory" at bounding box center [385, 234] width 192 height 18
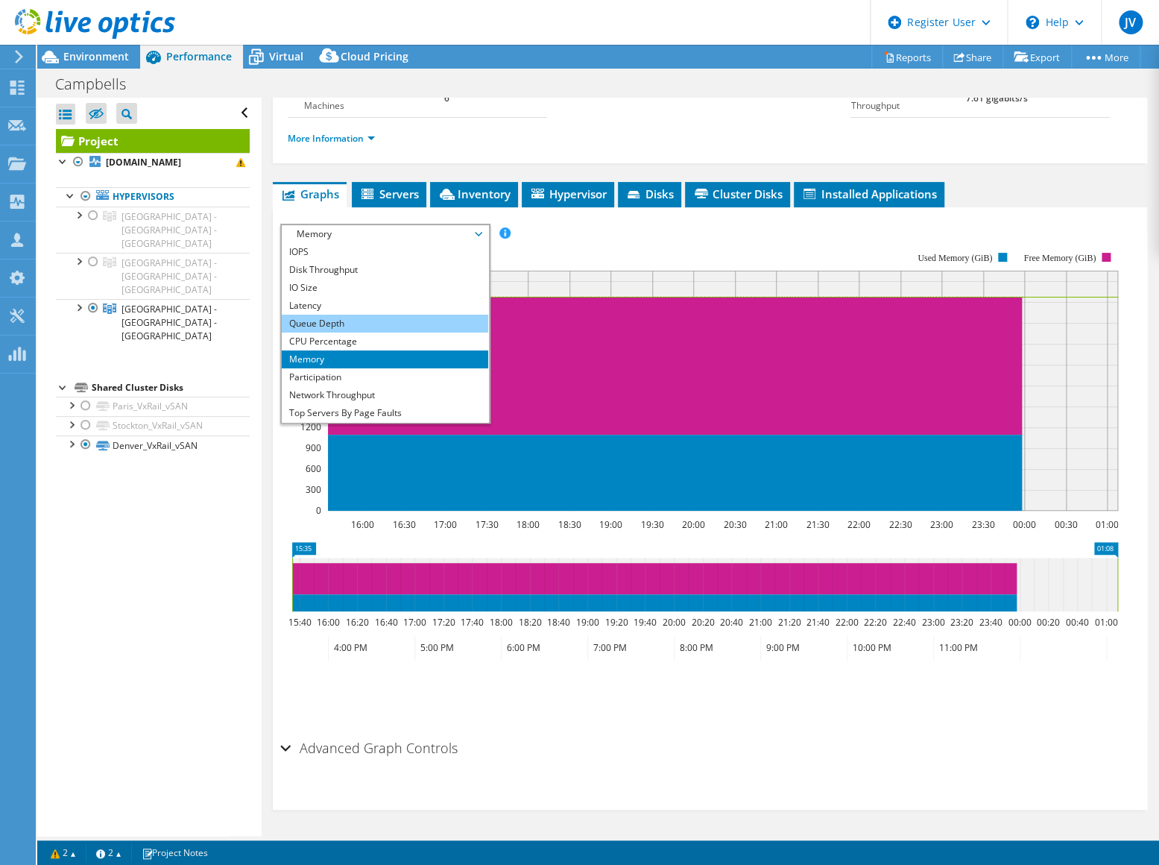
click at [364, 329] on li "Queue Depth" at bounding box center [385, 324] width 206 height 18
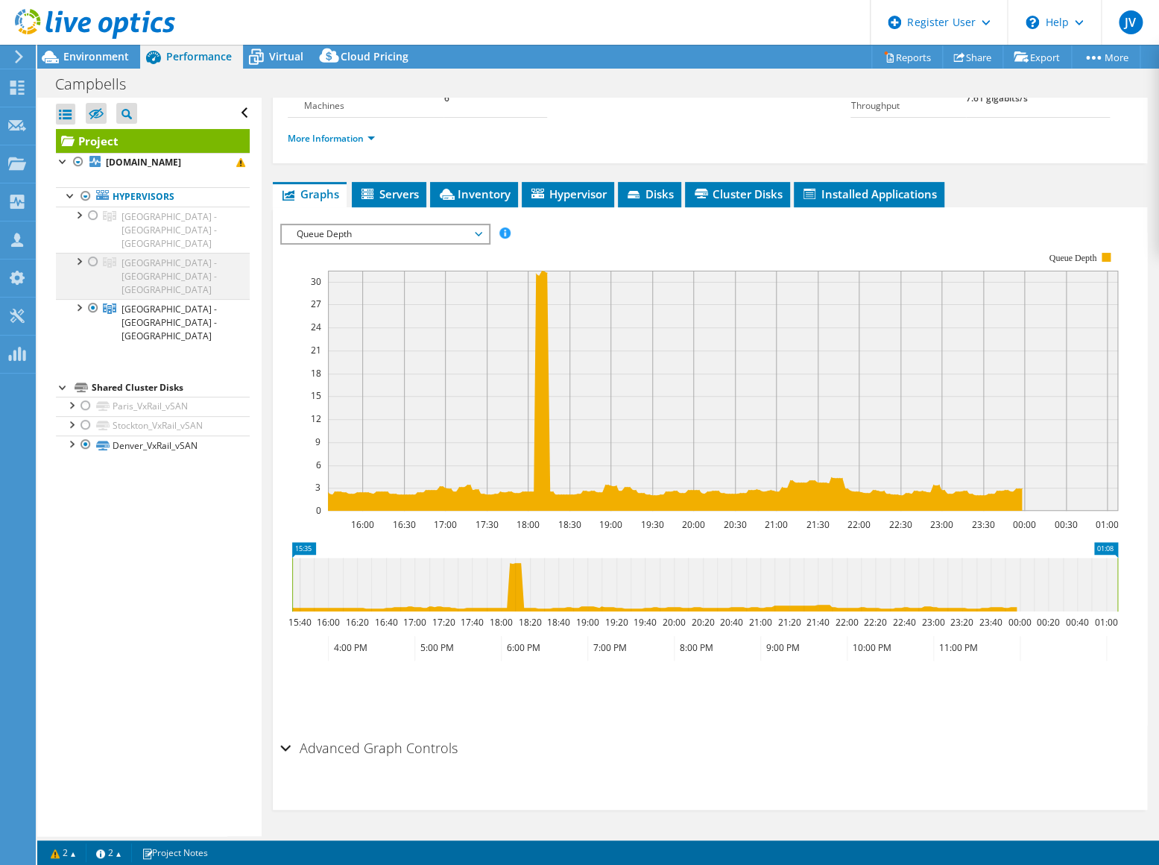
click at [90, 253] on div at bounding box center [93, 262] width 15 height 18
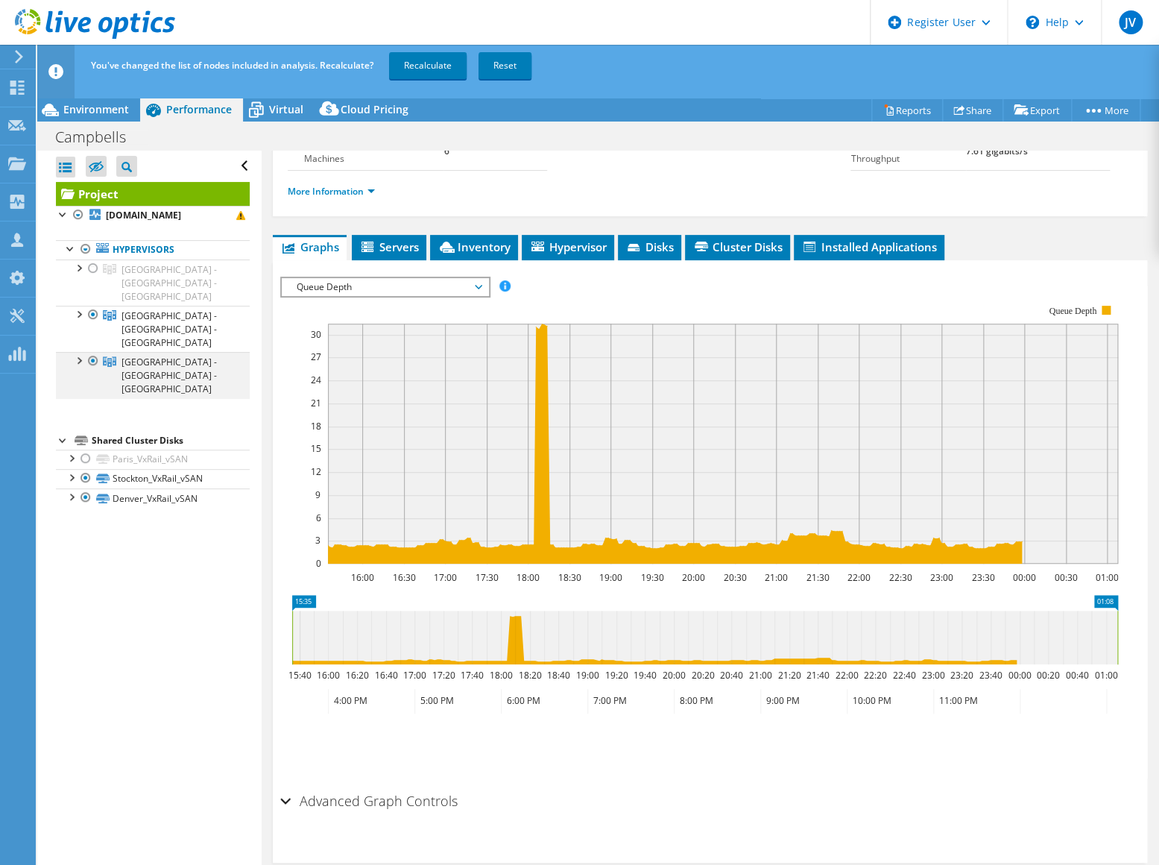
click at [92, 352] on div at bounding box center [93, 361] width 15 height 18
click at [448, 57] on link "Recalculate" at bounding box center [428, 65] width 78 height 27
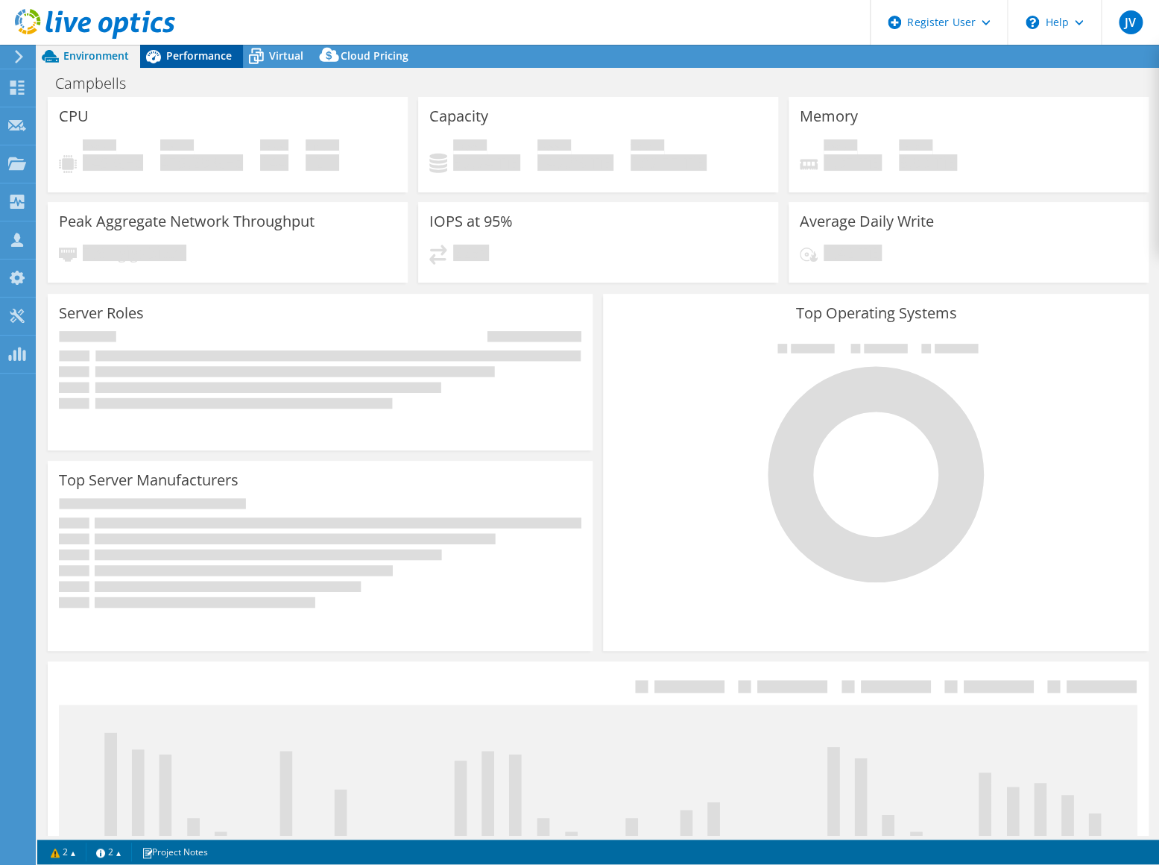
click at [200, 61] on span "Performance" at bounding box center [199, 55] width 66 height 14
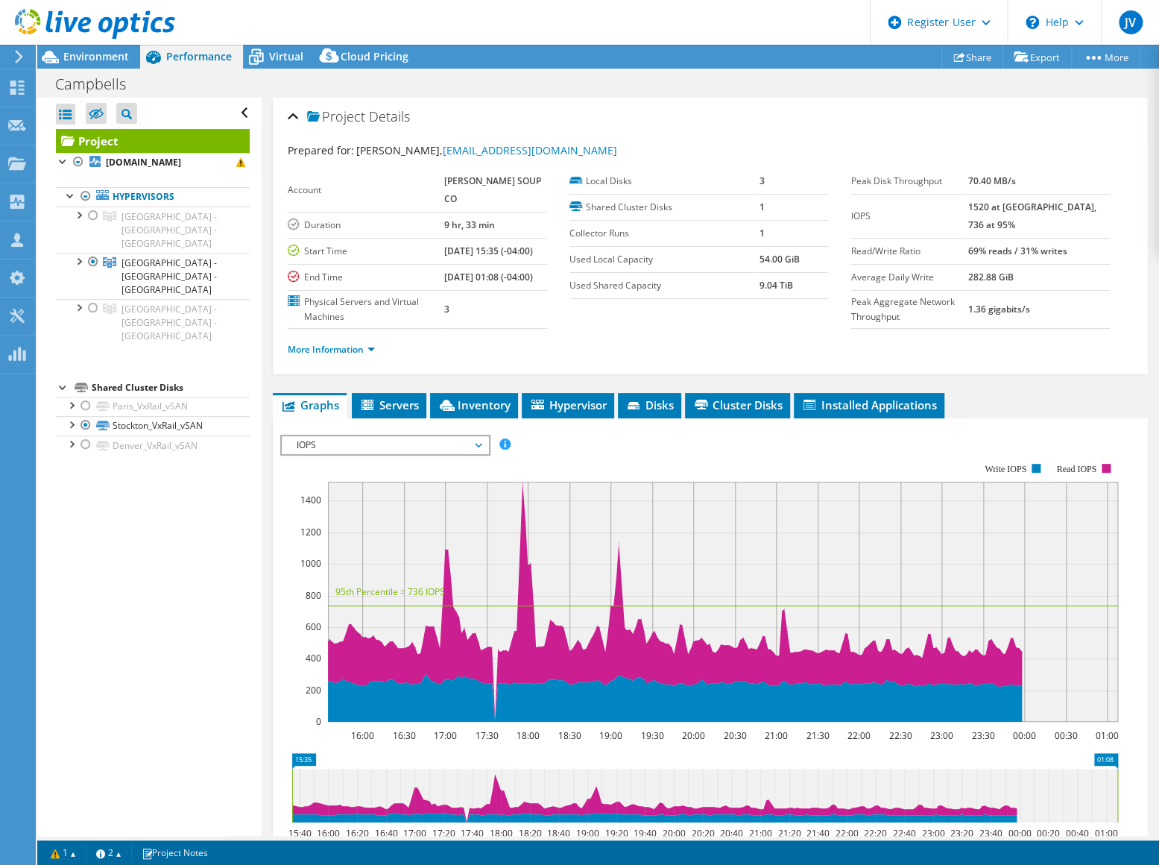
click at [390, 454] on span "IOPS" at bounding box center [385, 445] width 192 height 18
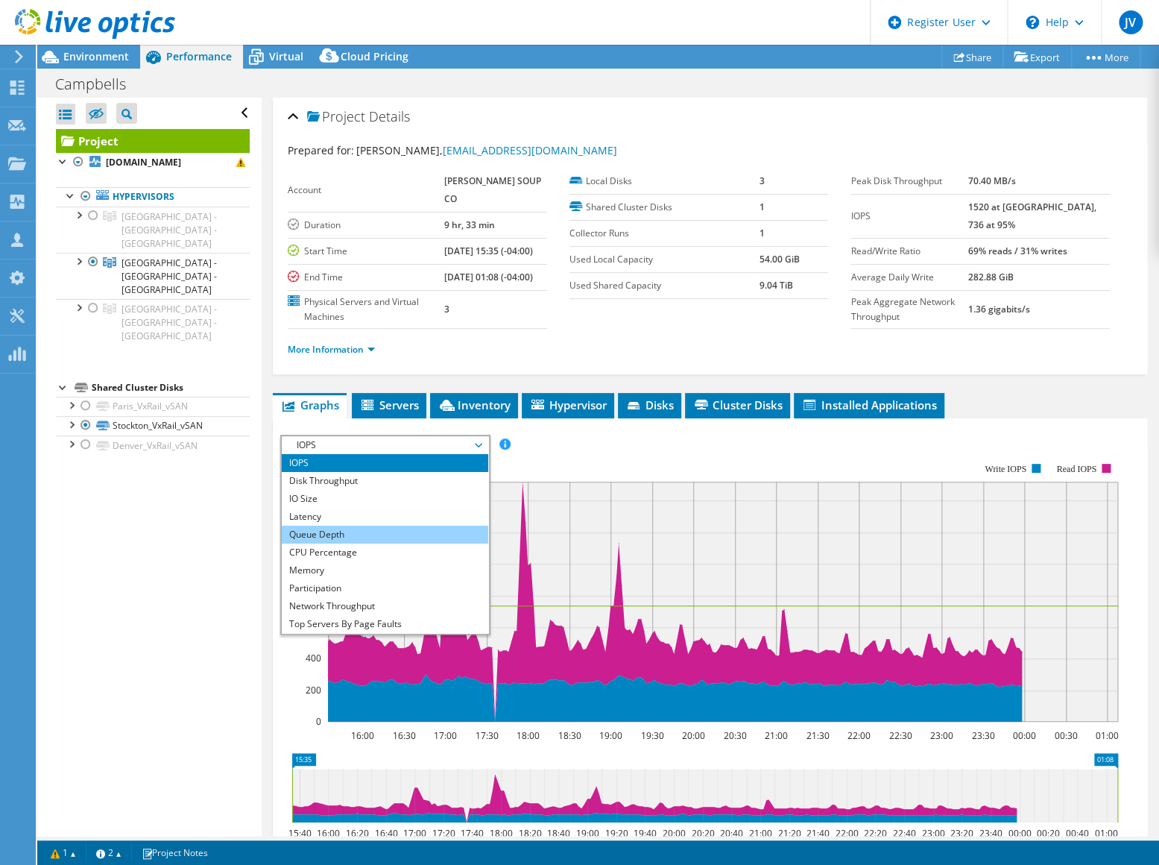
click at [380, 543] on li "Queue Depth" at bounding box center [385, 534] width 206 height 18
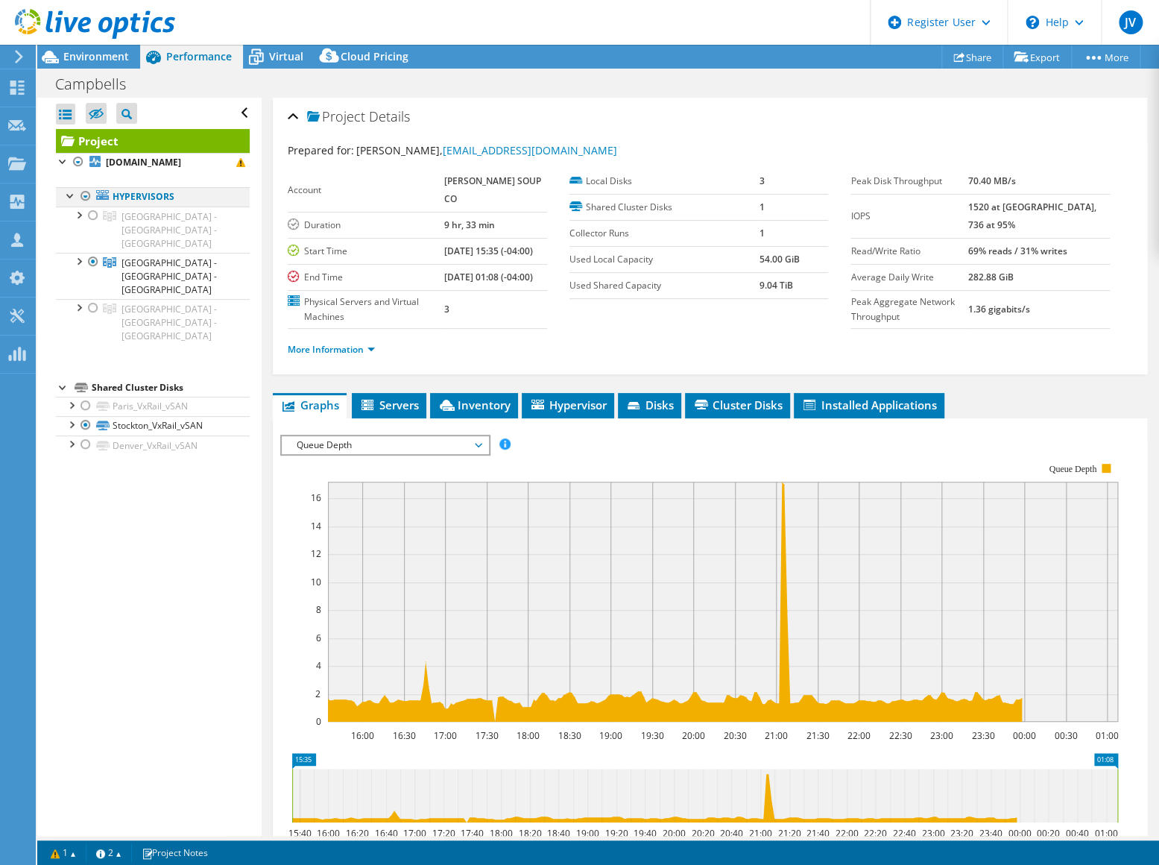
click at [87, 192] on div at bounding box center [85, 196] width 15 height 18
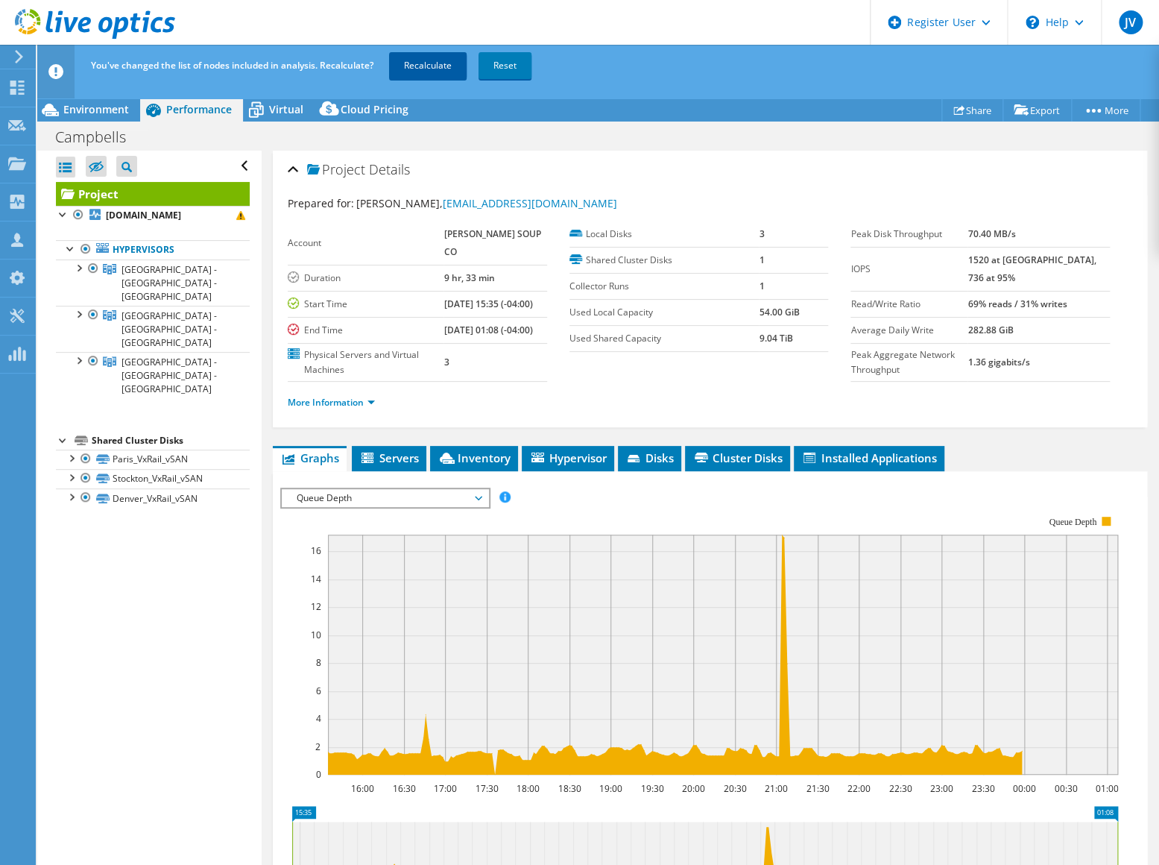
click at [441, 69] on link "Recalculate" at bounding box center [428, 65] width 78 height 27
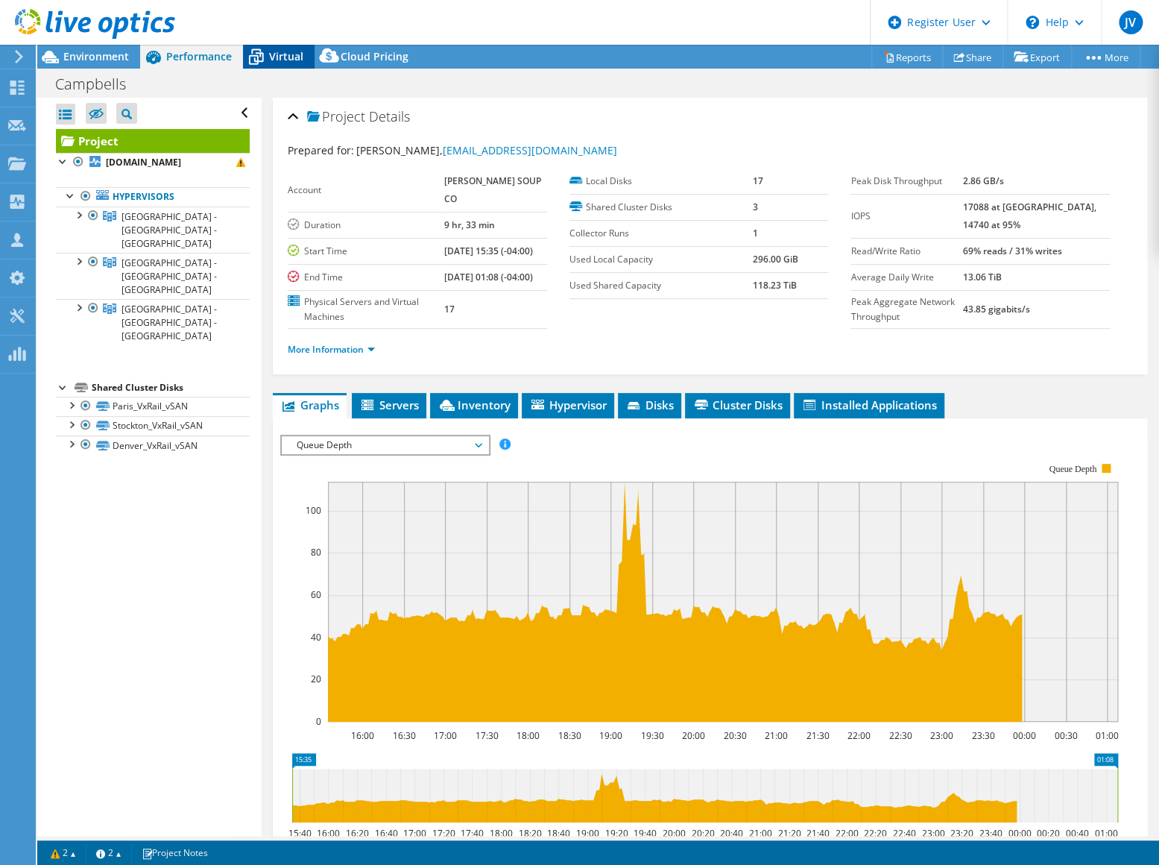
click at [277, 48] on div "Virtual" at bounding box center [279, 57] width 72 height 24
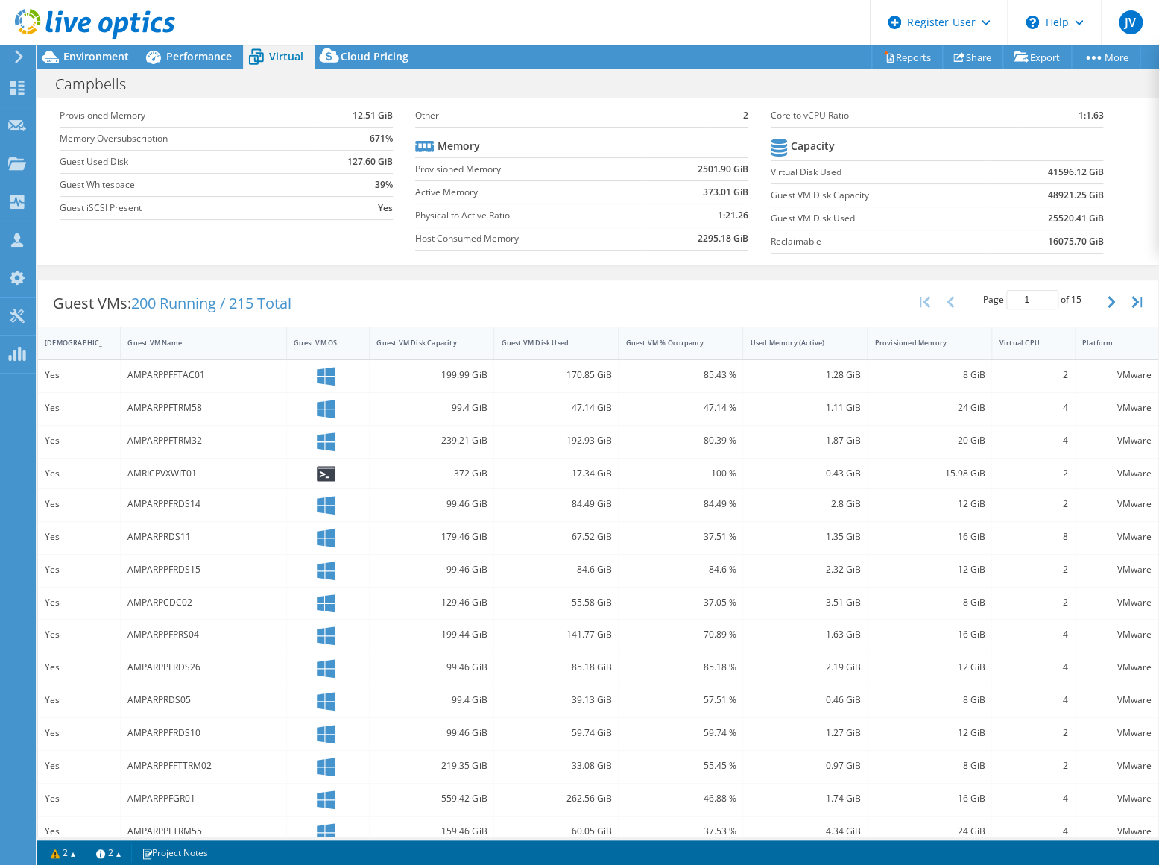
scroll to position [130, 0]
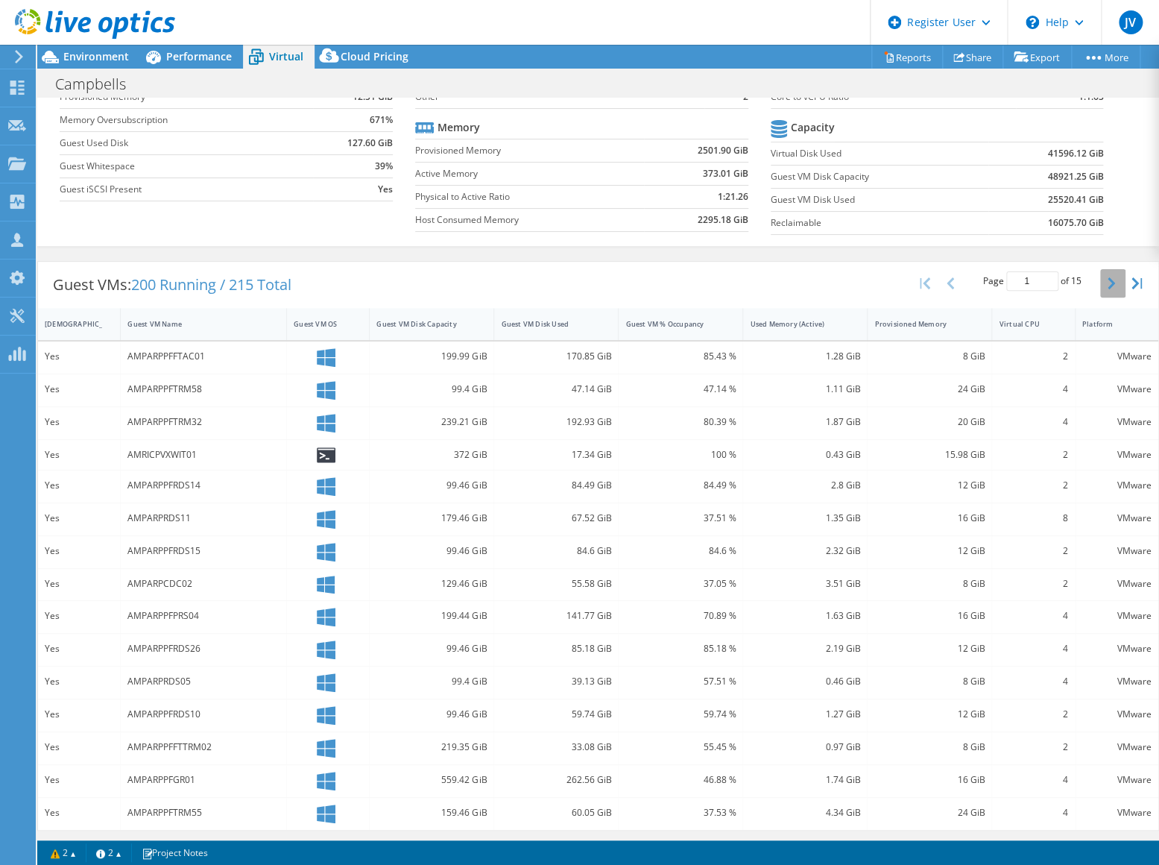
click at [1108, 277] on icon "button" at bounding box center [1111, 283] width 7 height 12
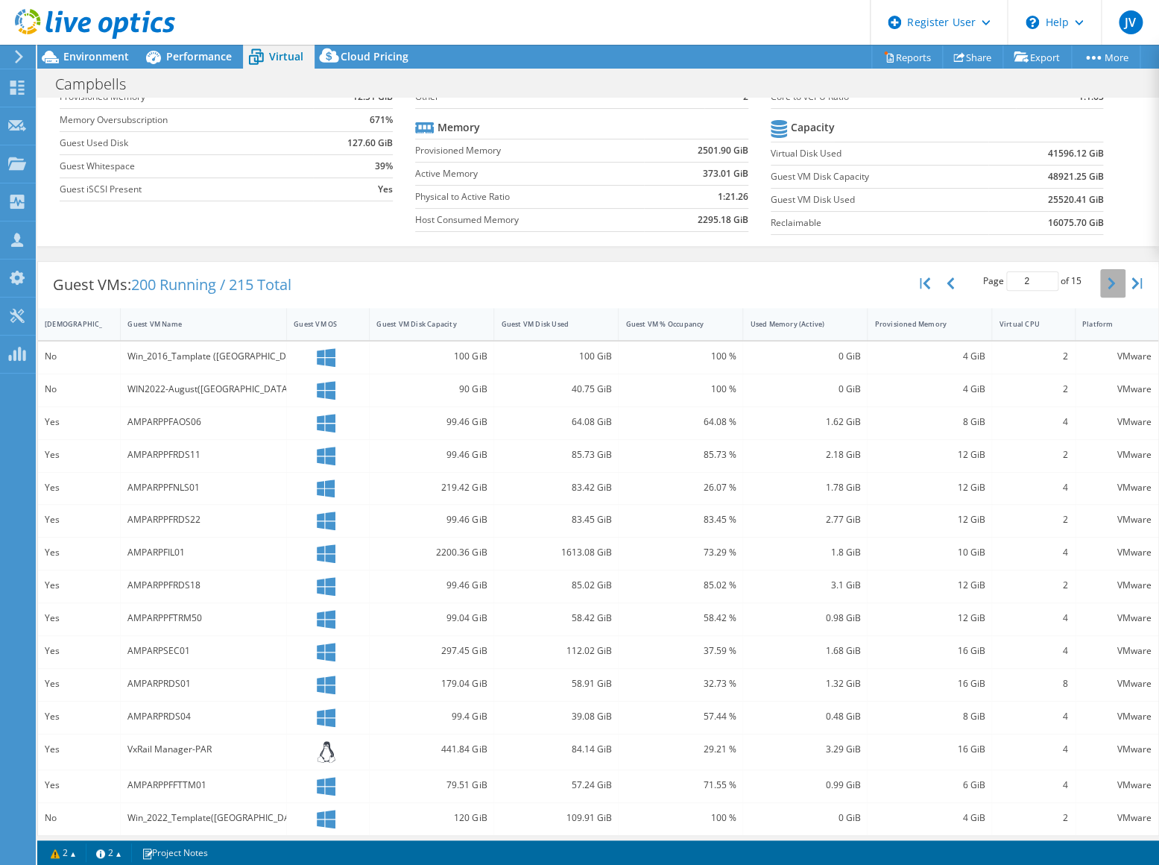
click at [1108, 277] on icon "button" at bounding box center [1111, 283] width 7 height 12
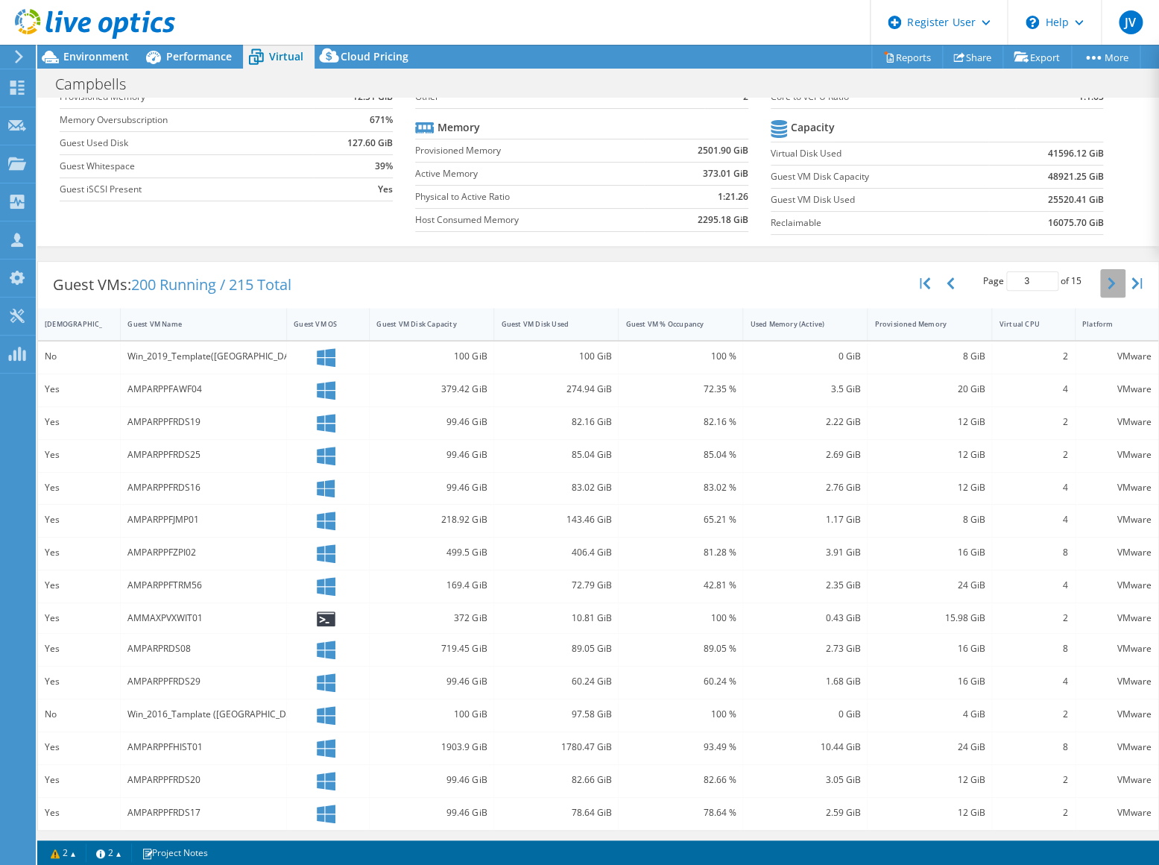
click at [1108, 277] on icon "button" at bounding box center [1111, 283] width 7 height 12
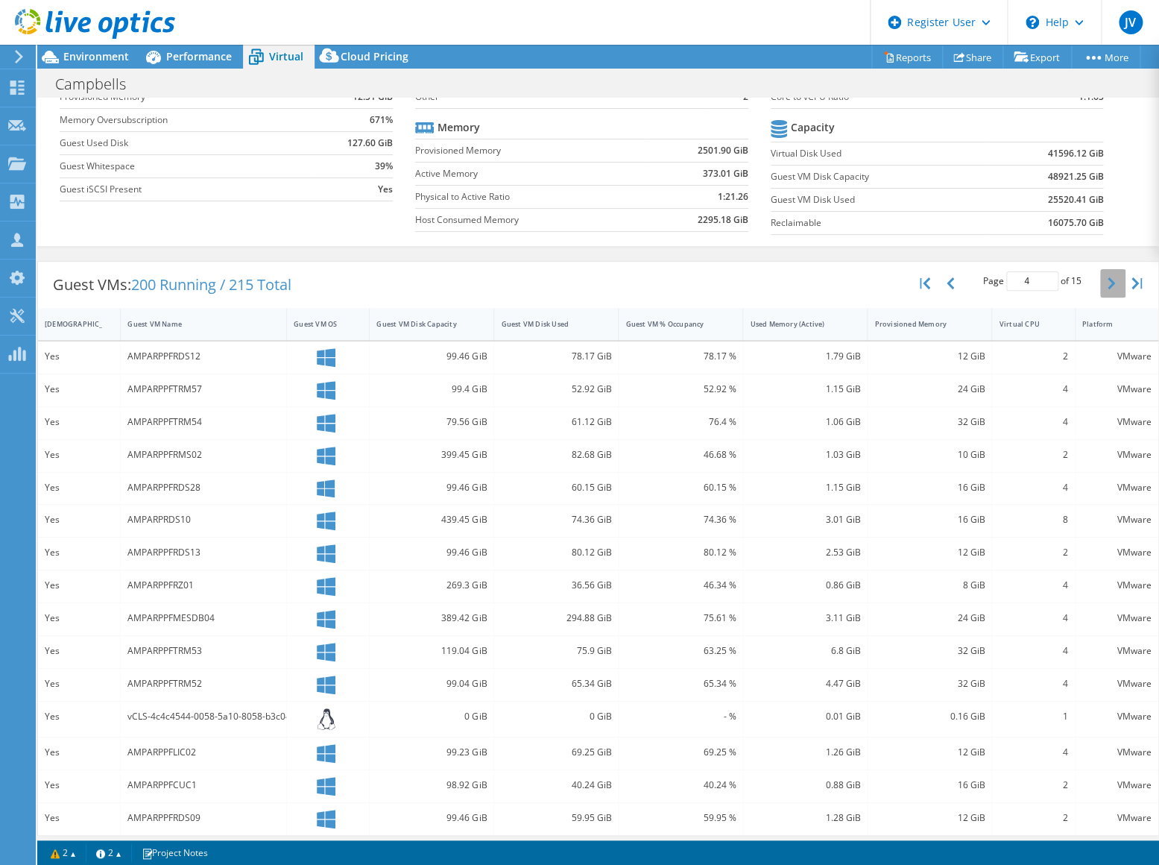
click at [1108, 277] on icon "button" at bounding box center [1111, 283] width 7 height 12
click at [1108, 278] on icon "button" at bounding box center [1111, 283] width 7 height 12
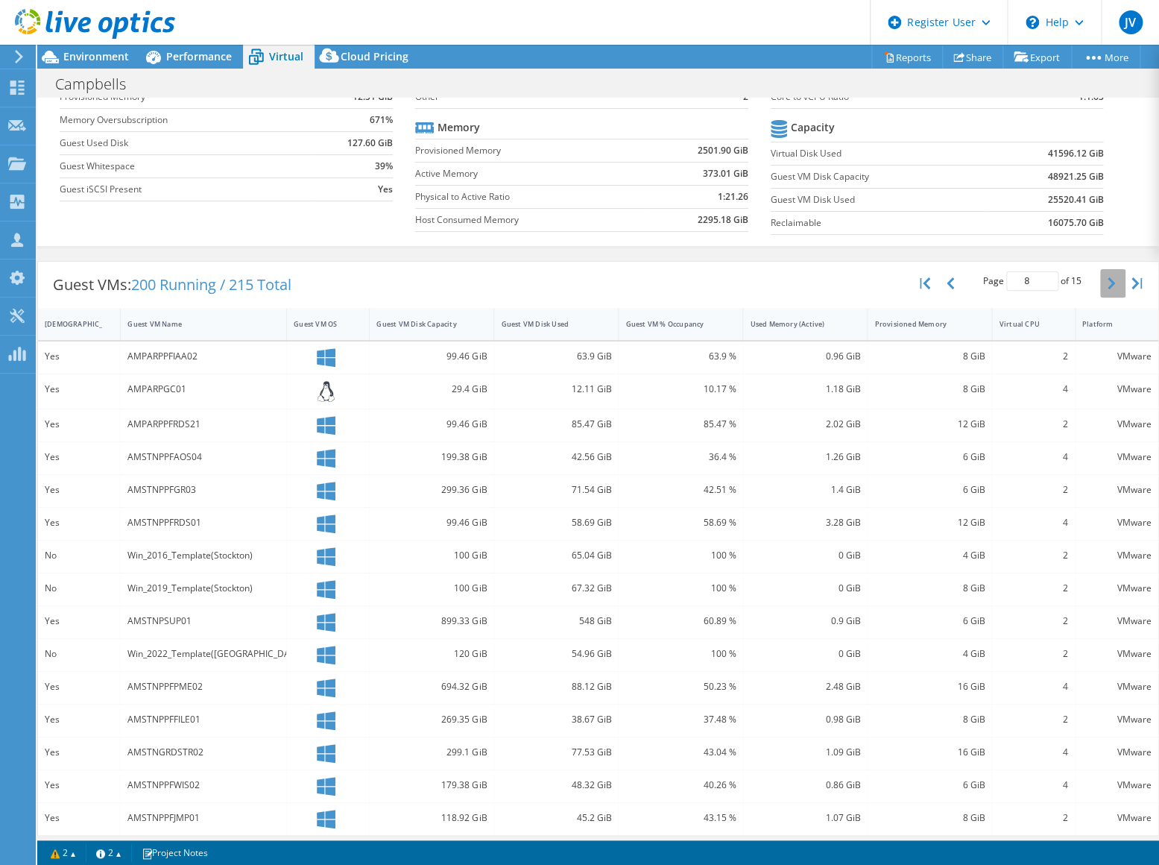
click at [1108, 278] on icon "button" at bounding box center [1111, 283] width 7 height 12
type input "10"
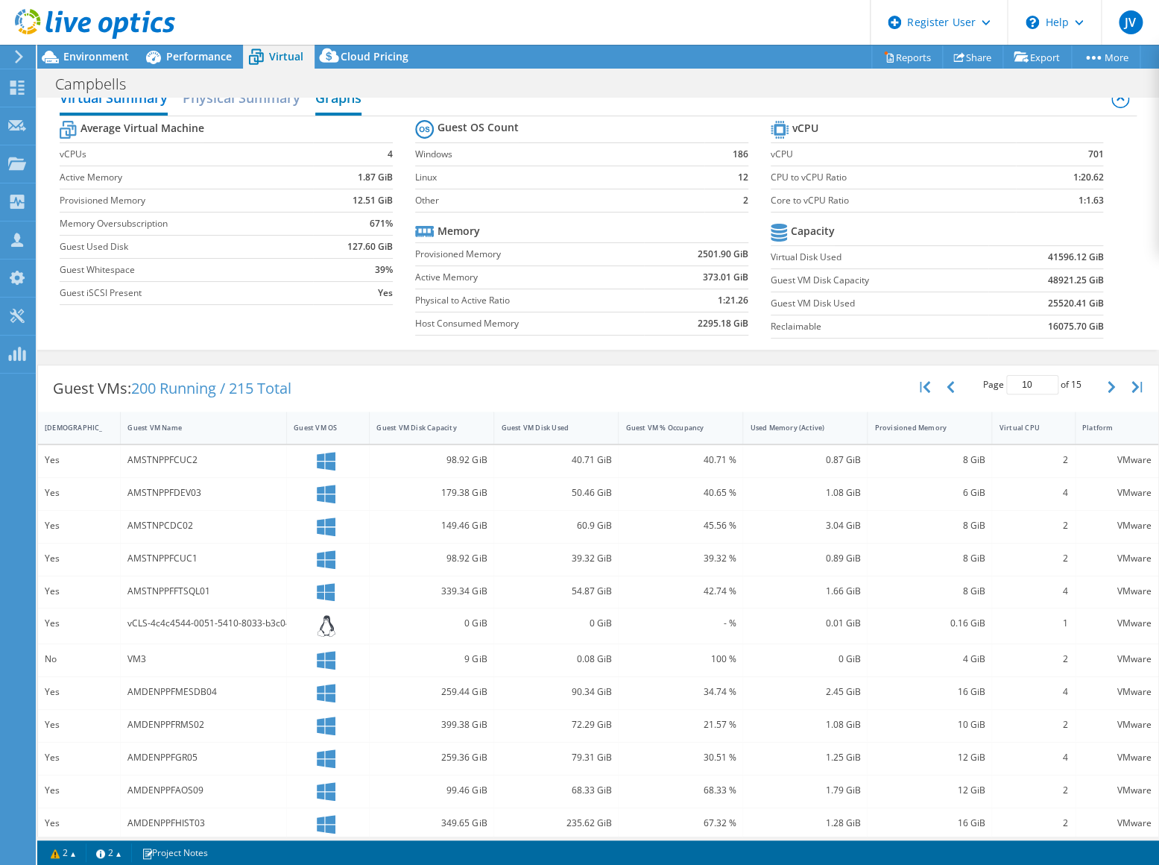
scroll to position [0, 0]
